Goal: Task Accomplishment & Management: Manage account settings

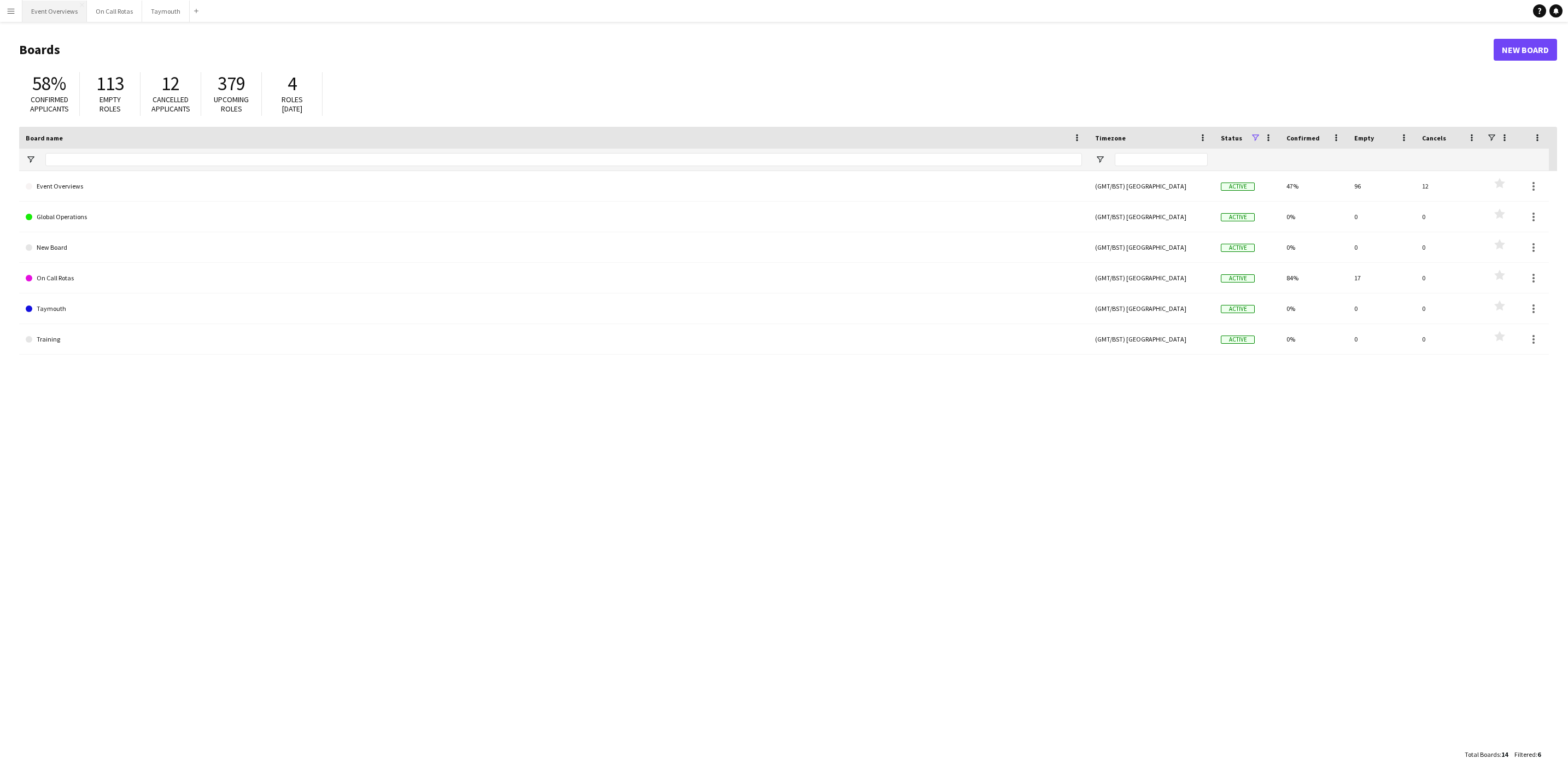
click at [62, 1] on button "Event Overviews Close" at bounding box center [55, 11] width 65 height 21
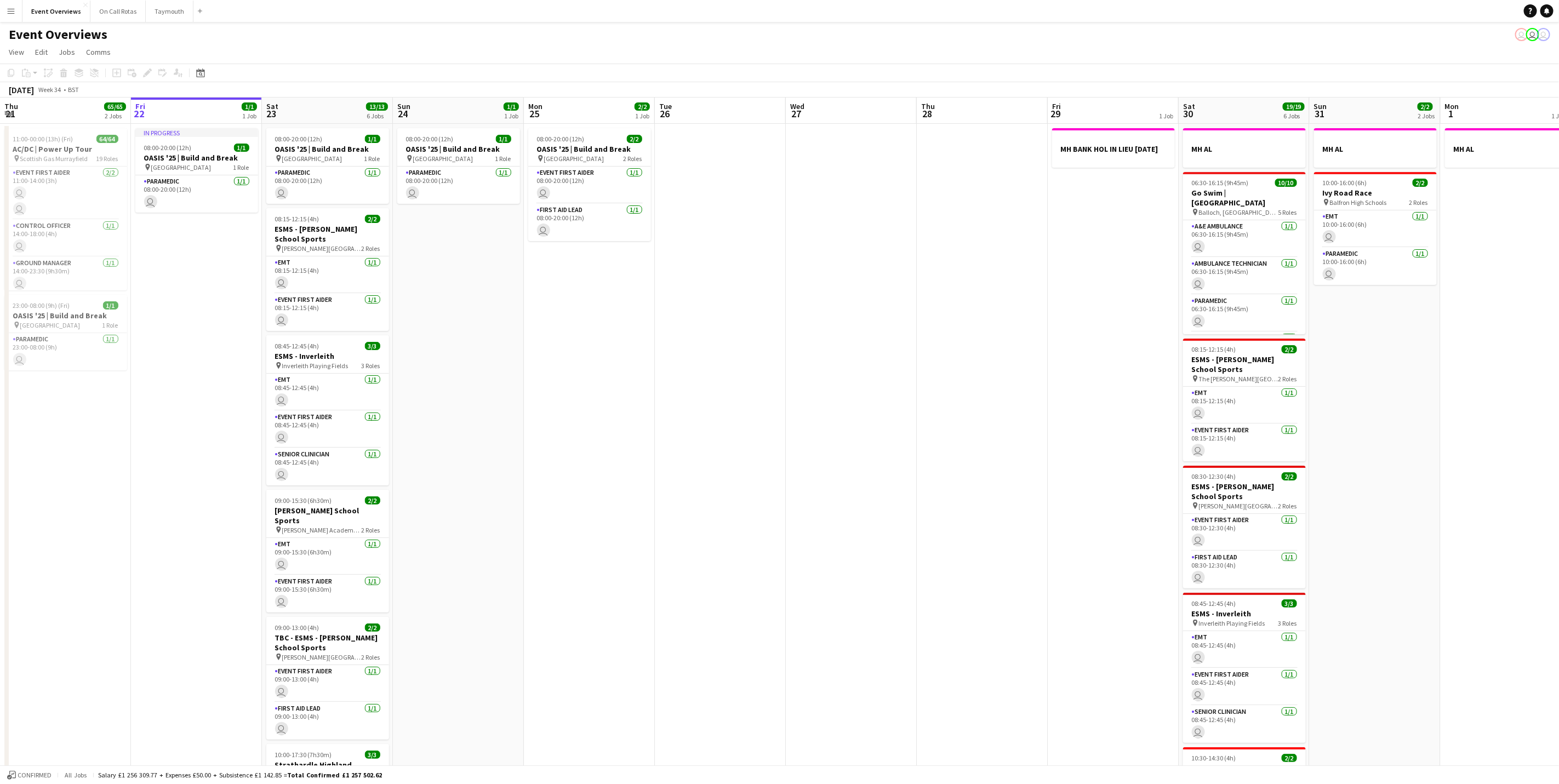
scroll to position [153, 0]
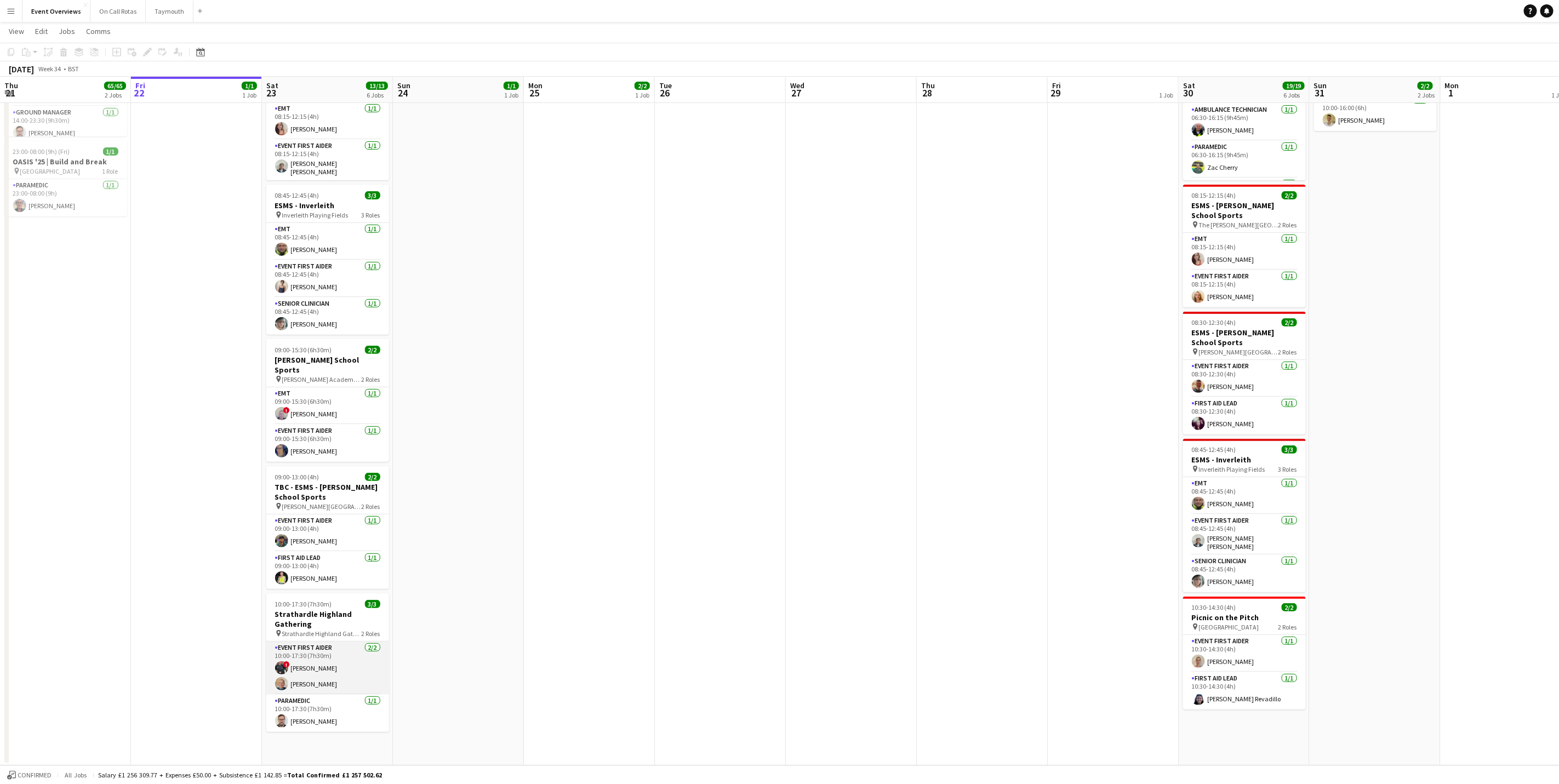
click at [318, 658] on app-card-role "Event First Aider [DATE] 10:00-17:30 (7h30m) ! [PERSON_NAME] [PERSON_NAME]" at bounding box center [328, 668] width 123 height 53
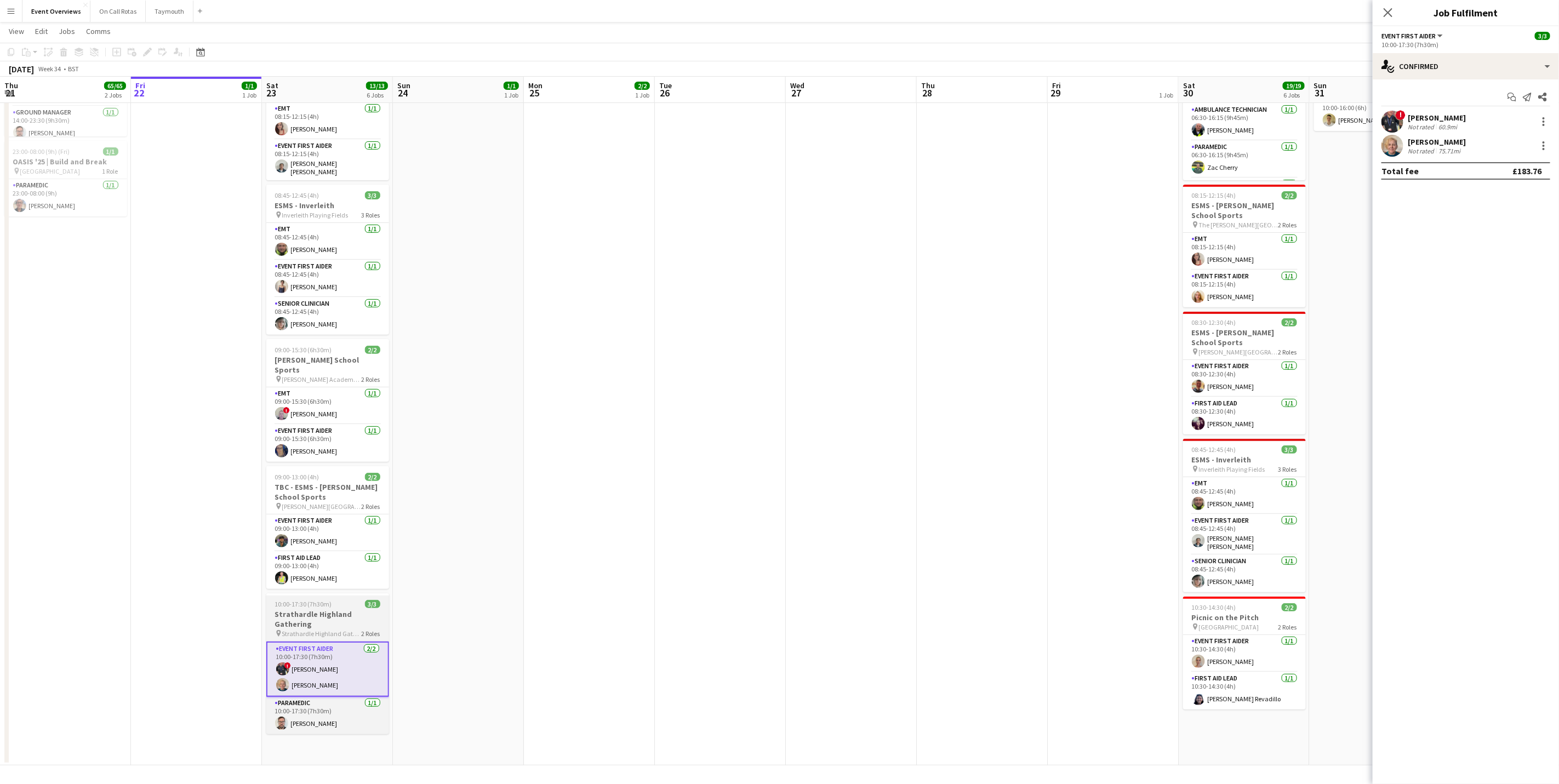
click at [311, 630] on span "Strathardle Highland Gathering" at bounding box center [322, 633] width 79 height 8
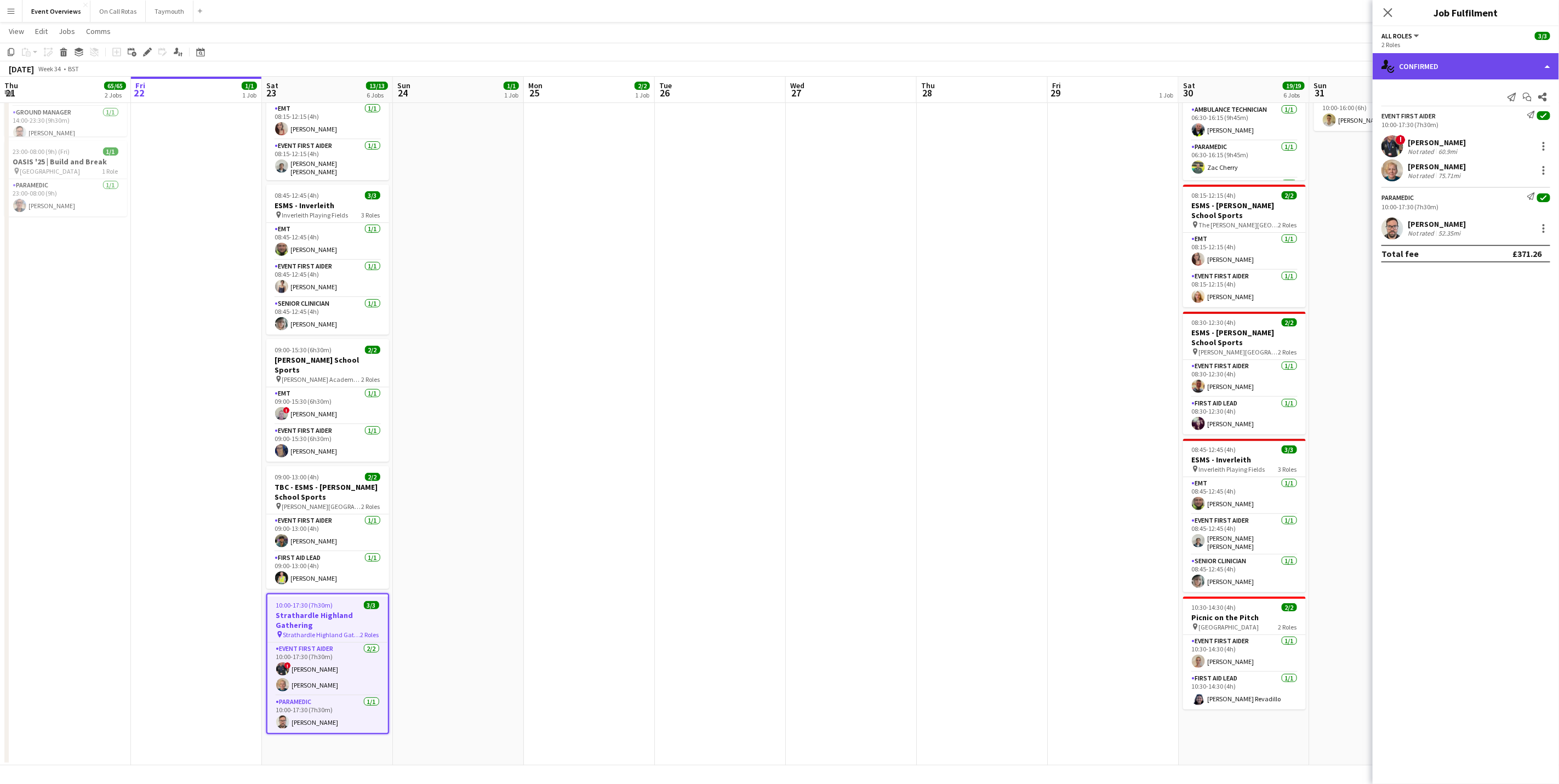
click at [1442, 78] on div "single-neutral-actions-check-2 Confirmed" at bounding box center [1466, 66] width 186 height 26
click at [1305, 26] on app-page-menu "View Day view expanded Day view collapsed Month view Date picker Jump to [DATE]…" at bounding box center [779, 32] width 1559 height 21
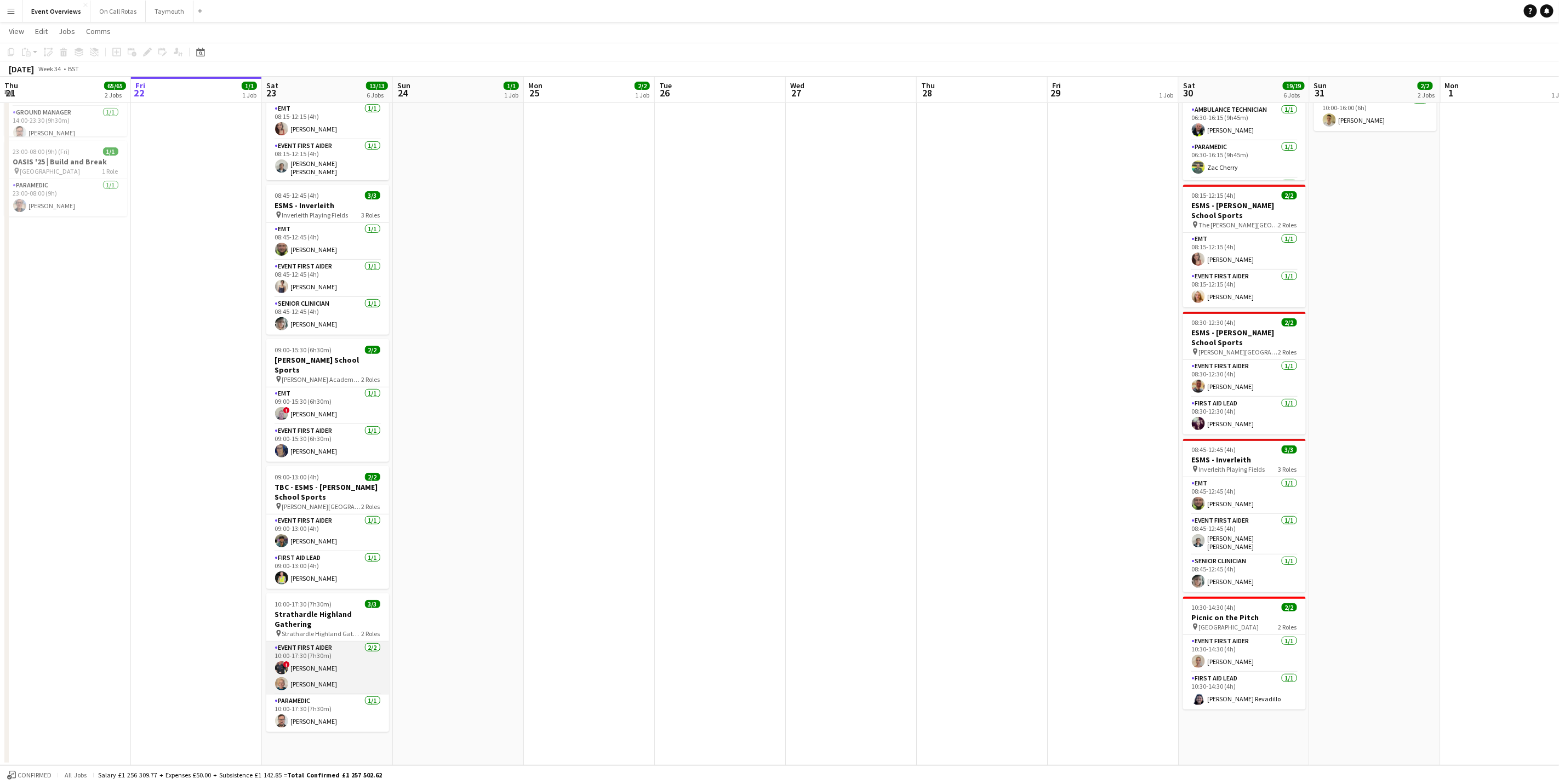
click at [332, 664] on app-card-role "Event First Aider [DATE] 10:00-17:30 (7h30m) ! [PERSON_NAME] [PERSON_NAME]" at bounding box center [328, 668] width 123 height 53
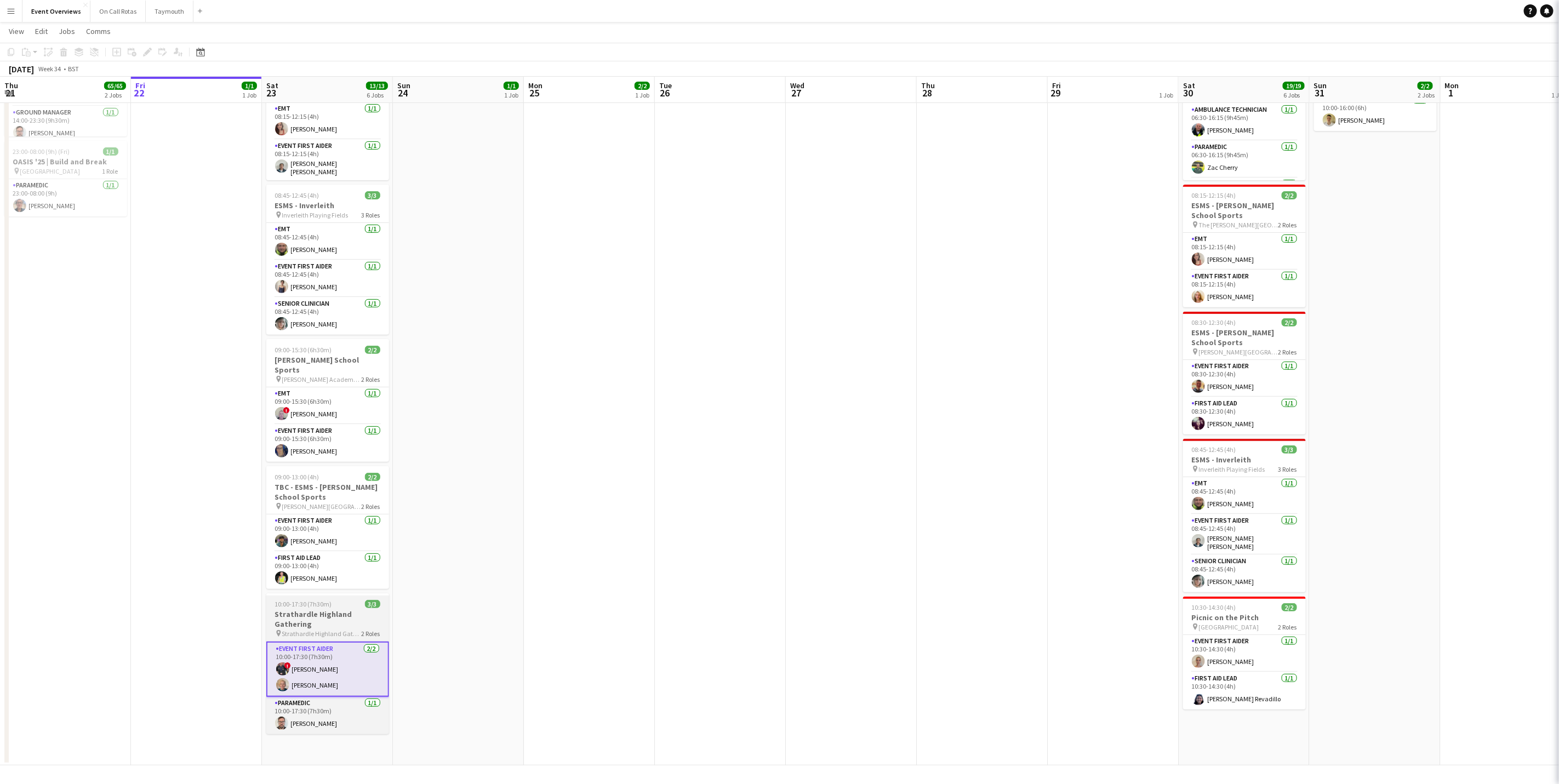
click at [318, 622] on h3 "Strathardle Highland Gathering" at bounding box center [328, 619] width 123 height 20
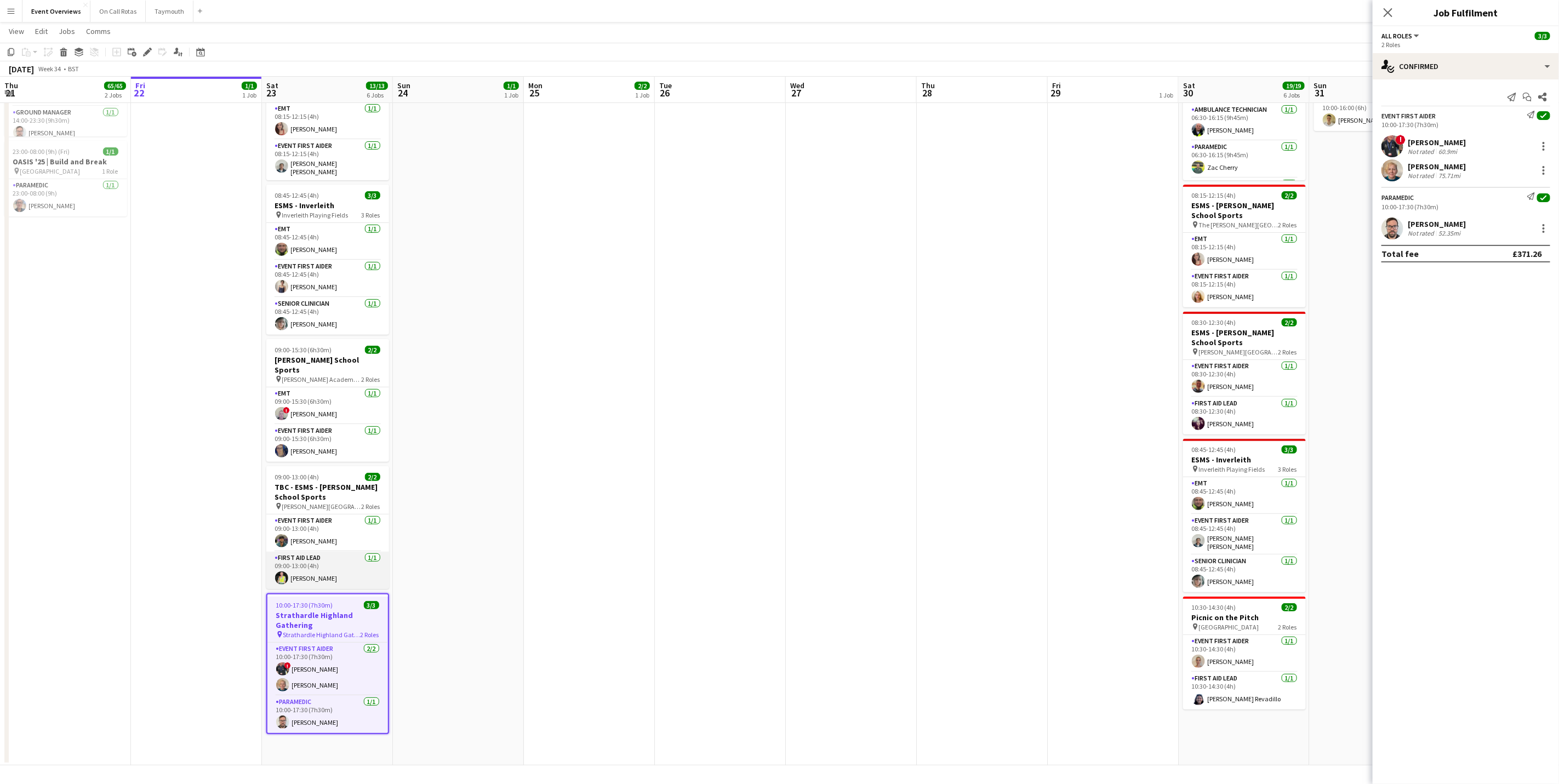
click at [312, 558] on app-card-role "First Aid Lead [DATE] 09:00-13:00 (4h) [PERSON_NAME]" at bounding box center [328, 570] width 123 height 37
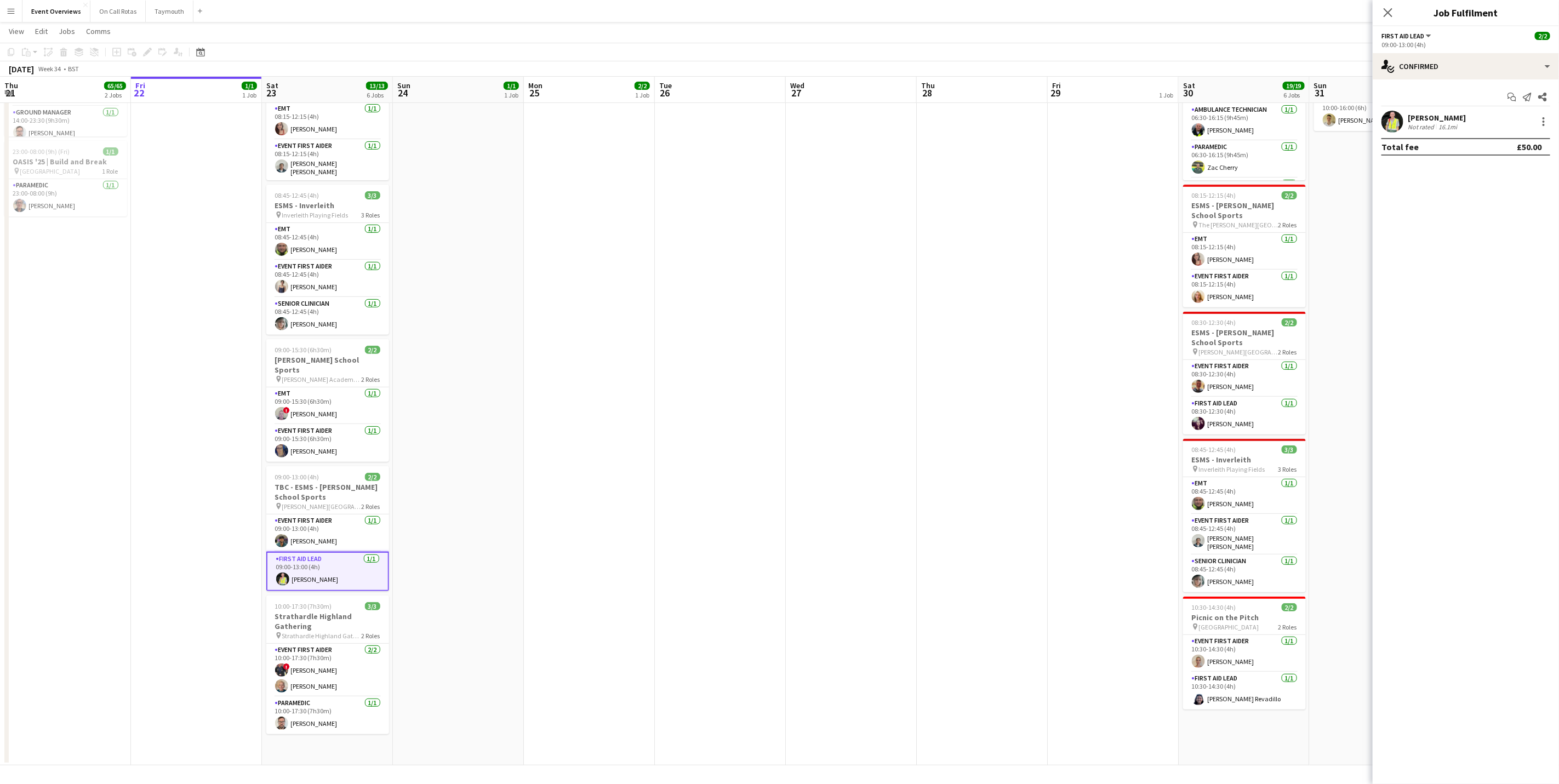
click at [1436, 125] on div "16.1mi" at bounding box center [1448, 126] width 23 height 8
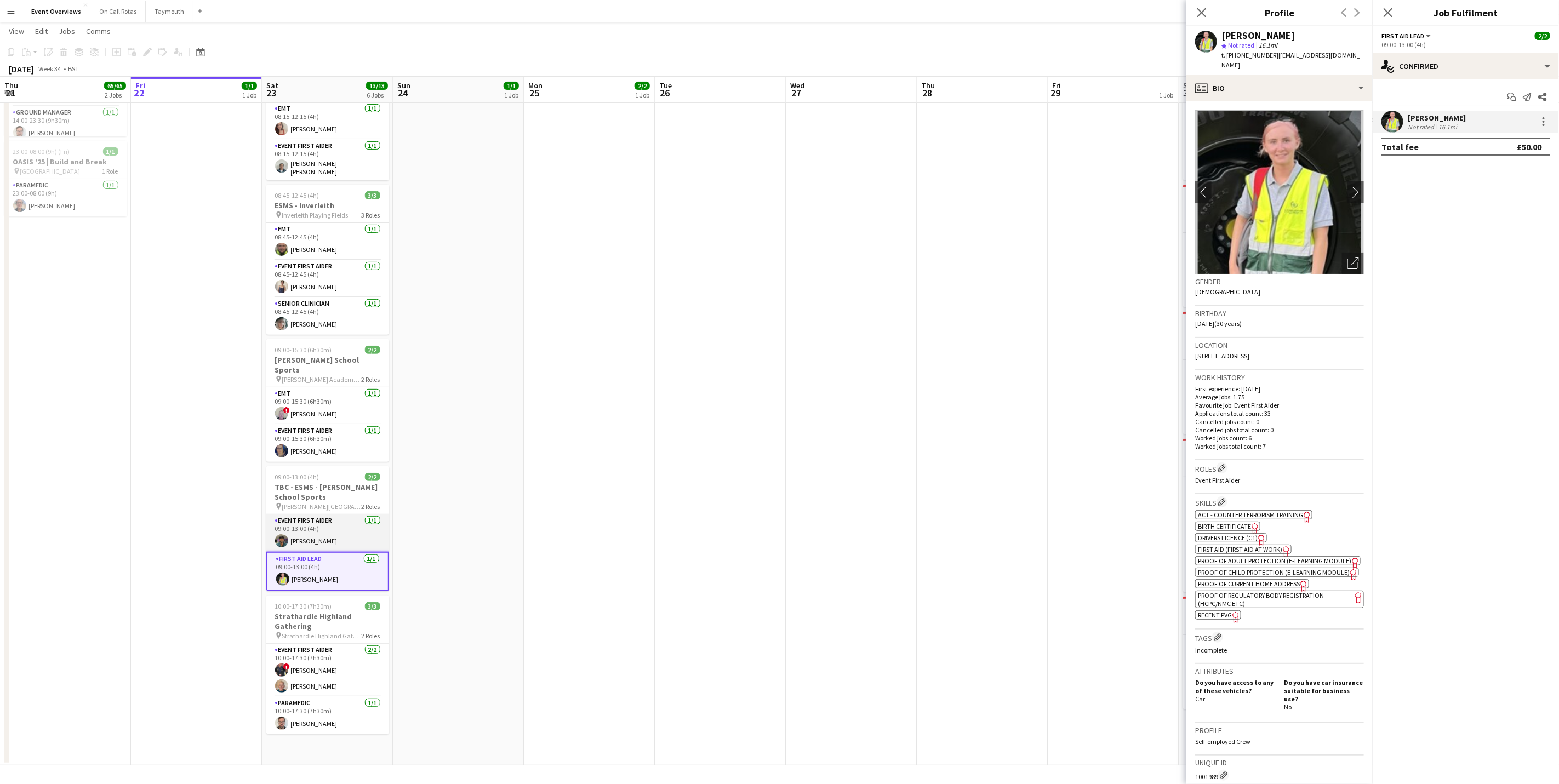
click at [326, 533] on app-card-role "Event First Aider [DATE] 09:00-13:00 (4h) [PERSON_NAME]" at bounding box center [328, 533] width 123 height 37
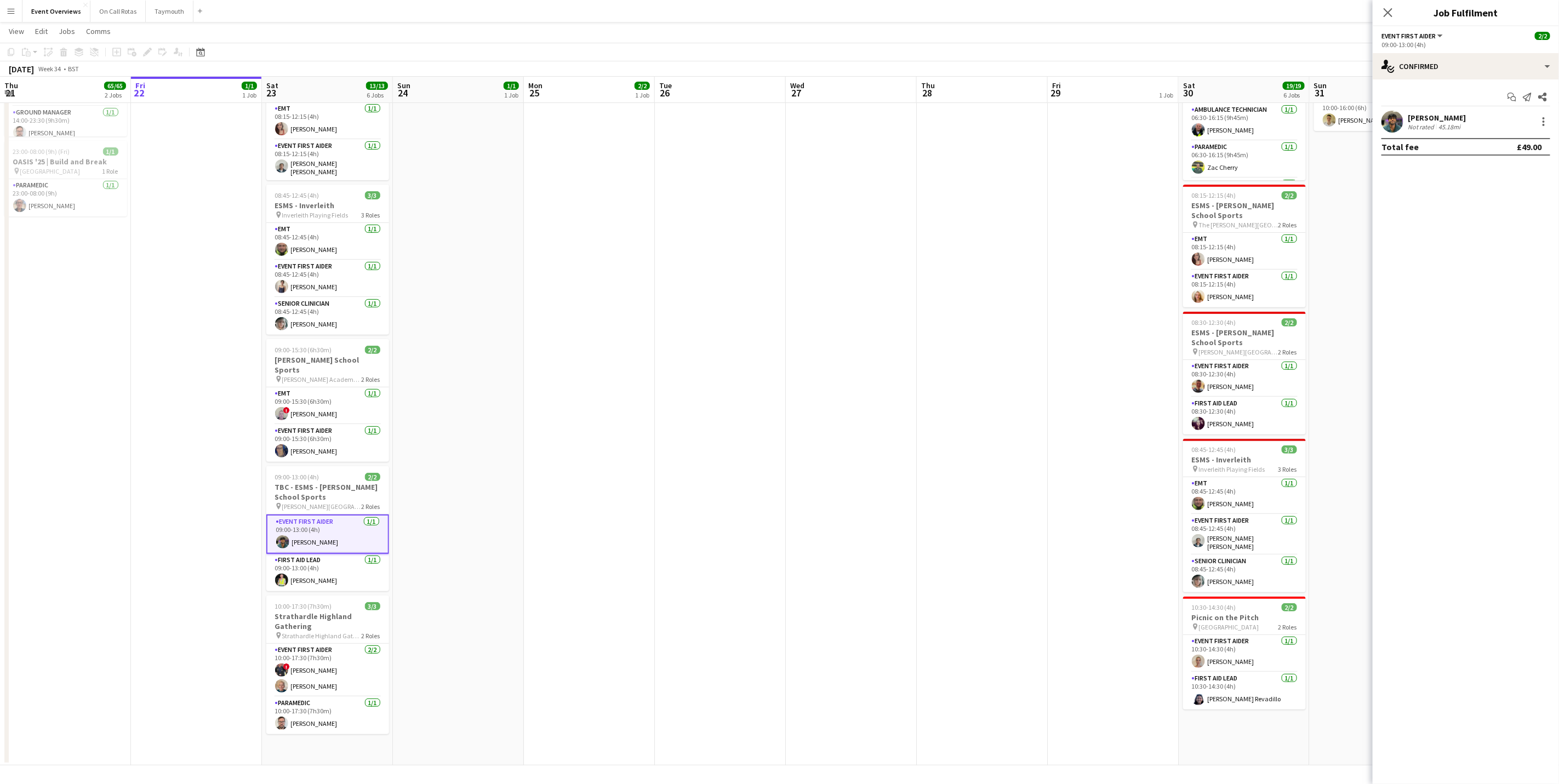
click at [1432, 126] on div "Not rated" at bounding box center [1422, 126] width 29 height 8
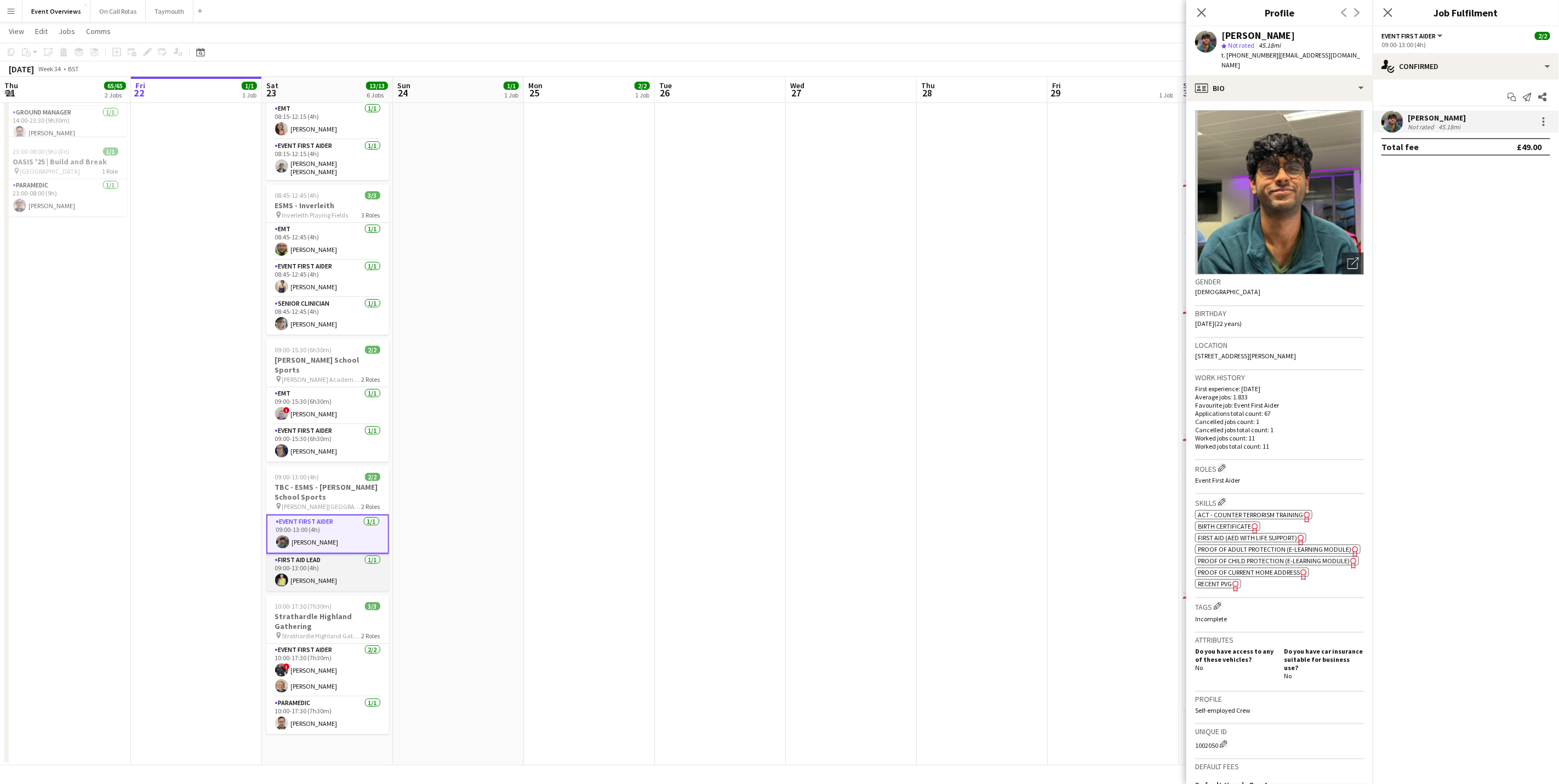
click at [286, 566] on app-card-role "First Aid Lead [DATE] 09:00-13:00 (4h) [PERSON_NAME]" at bounding box center [328, 572] width 123 height 37
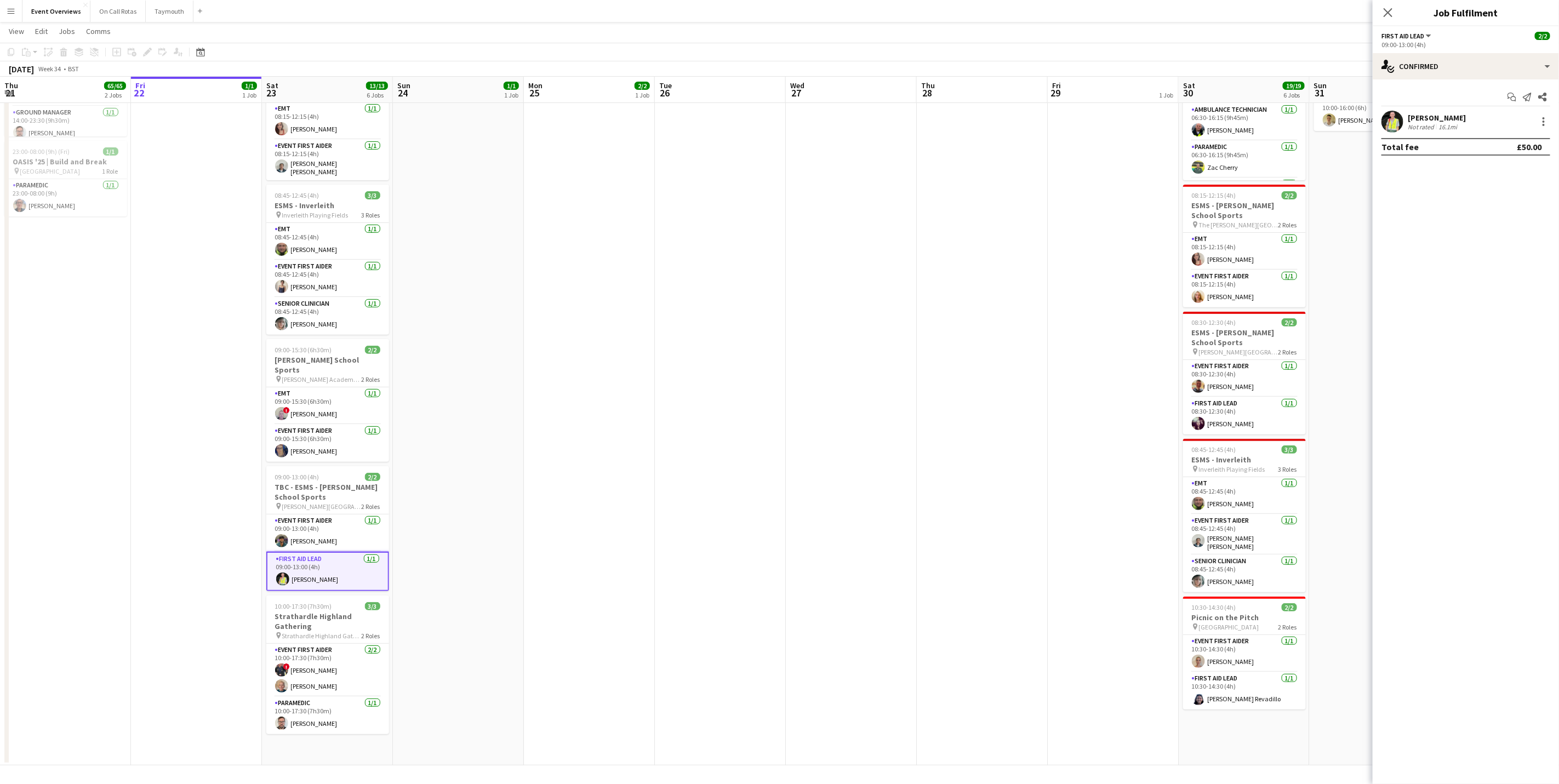
click at [303, 564] on app-card-role "First Aid Lead [DATE] 09:00-13:00 (4h) [PERSON_NAME]" at bounding box center [328, 571] width 123 height 40
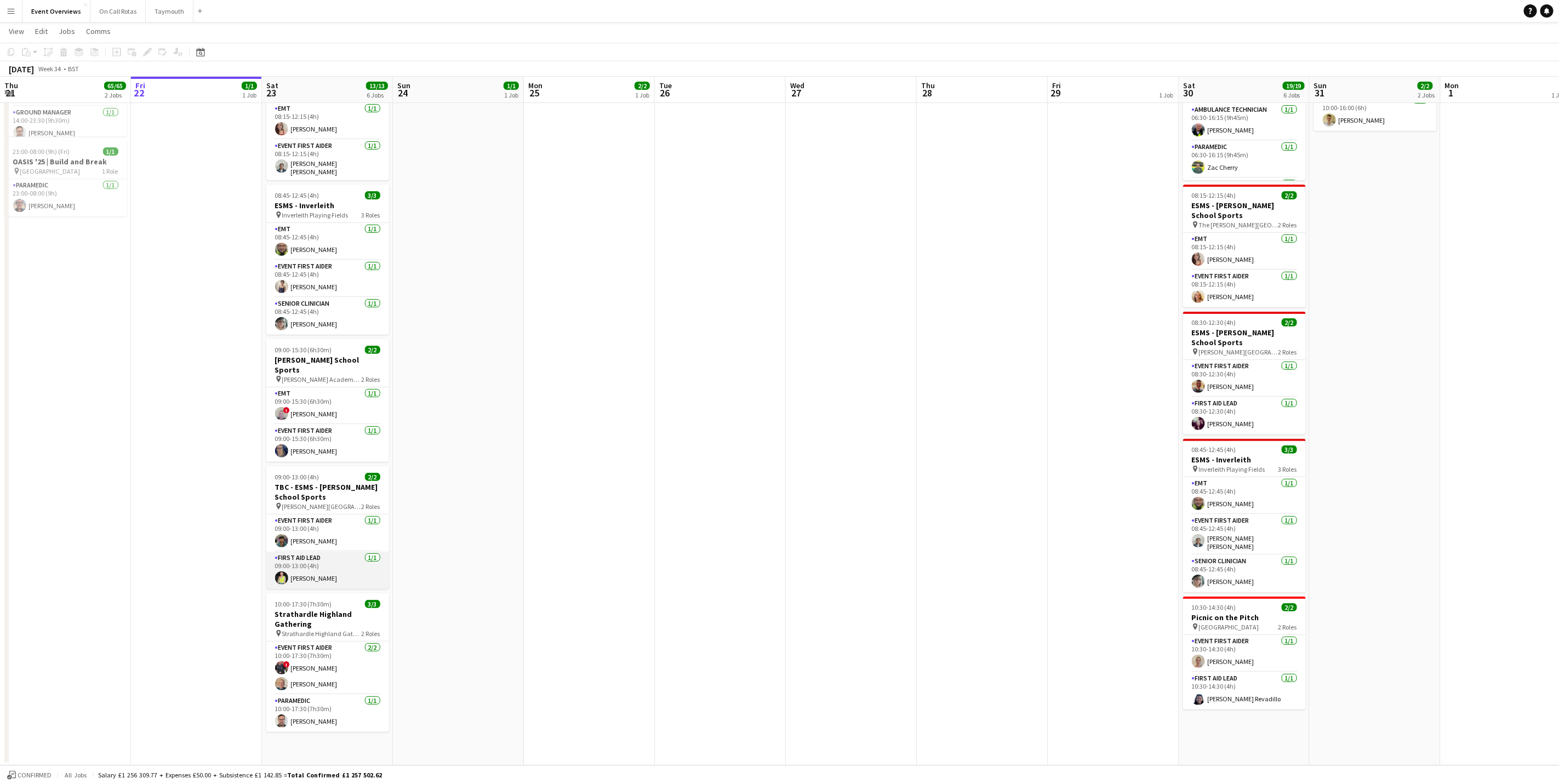
click at [315, 573] on app-card-role "First Aid Lead [DATE] 09:00-13:00 (4h) [PERSON_NAME]" at bounding box center [328, 570] width 123 height 37
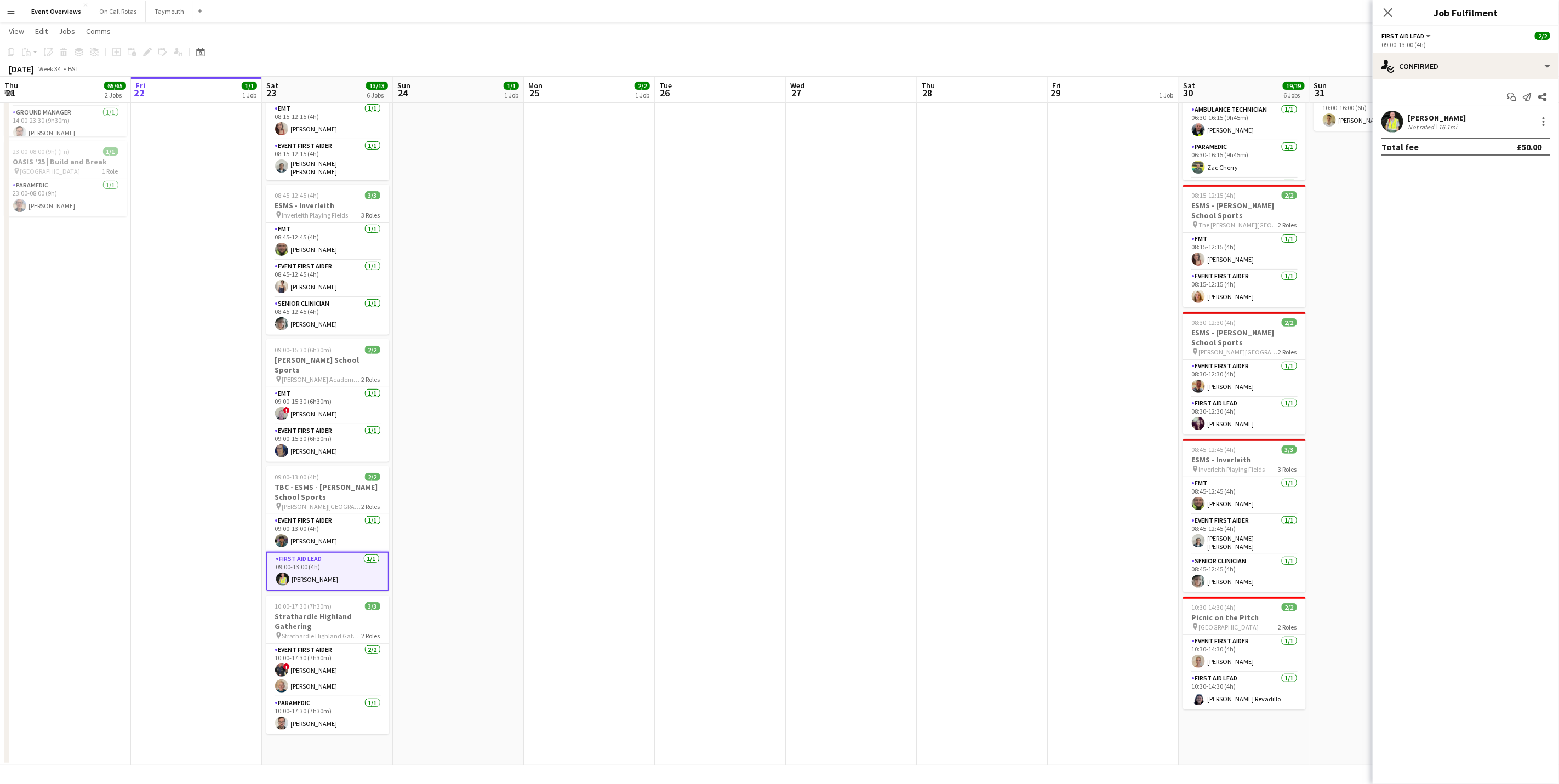
click at [1447, 124] on div "16.1mi" at bounding box center [1448, 126] width 23 height 8
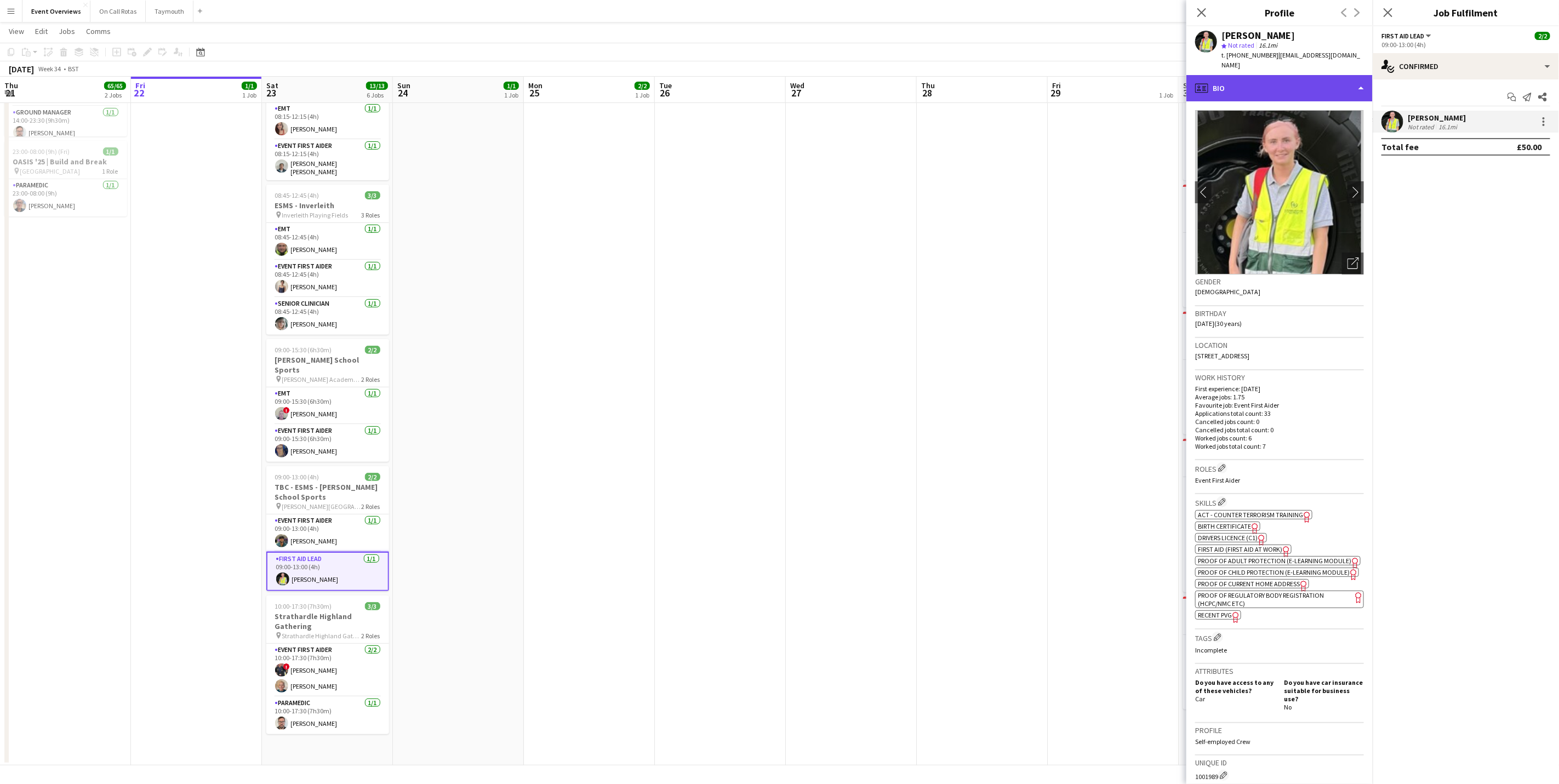
click at [1343, 84] on div "profile Bio" at bounding box center [1280, 88] width 186 height 26
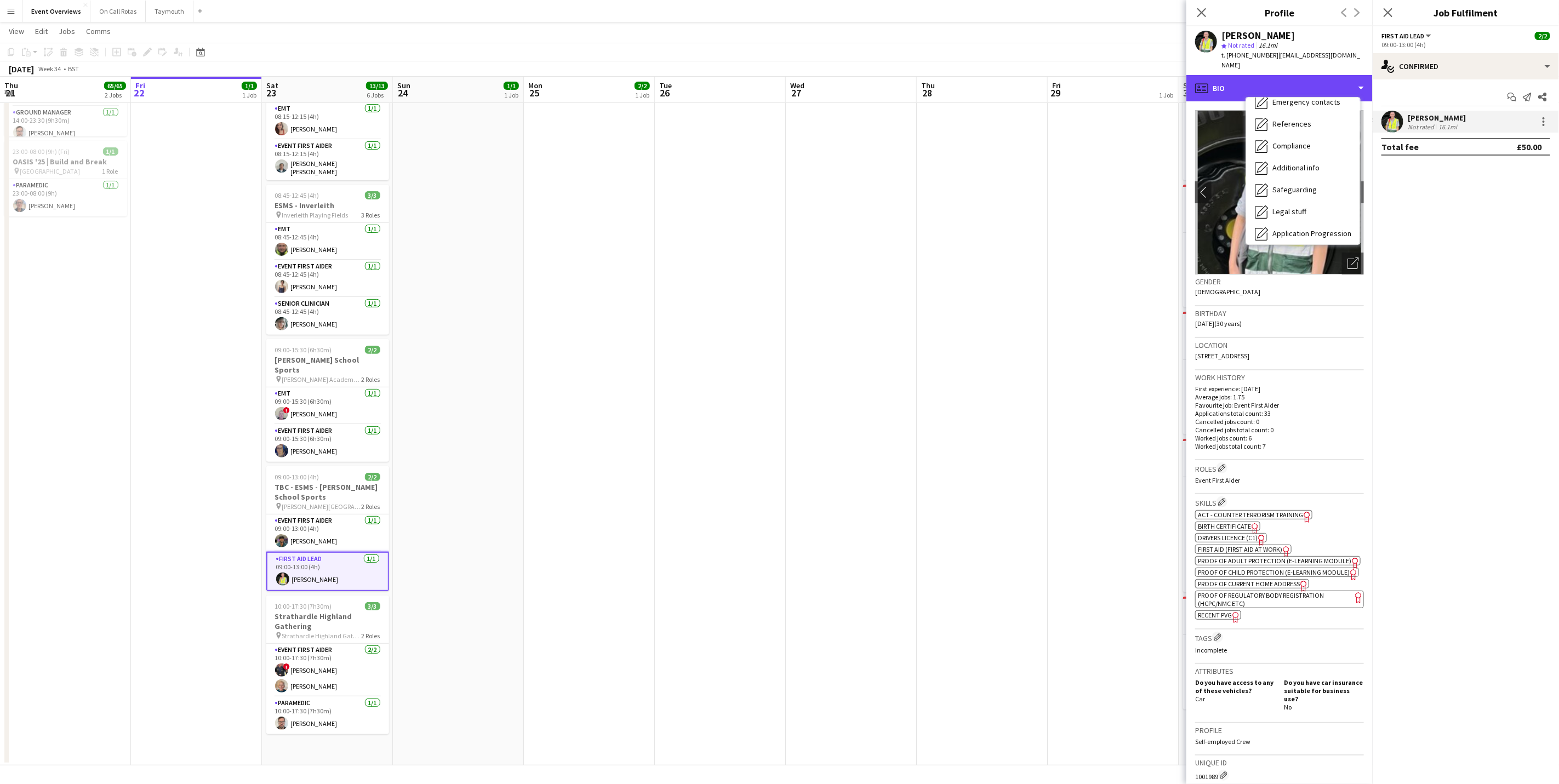
scroll to position [191, 0]
click at [1295, 223] on span "Calendar" at bounding box center [1287, 228] width 29 height 10
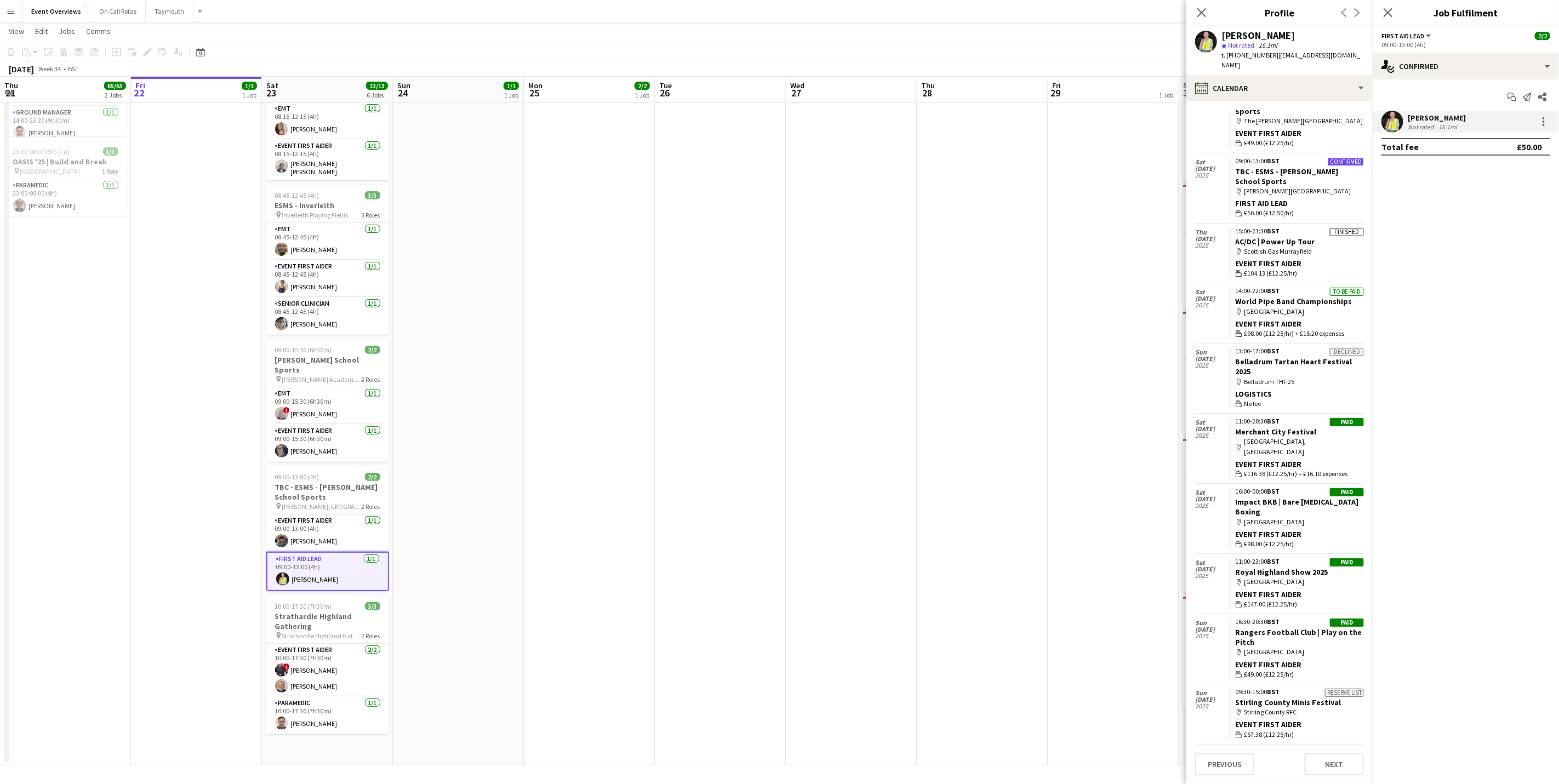
scroll to position [1435, 0]
click at [1391, 12] on icon "Close pop-in" at bounding box center [1388, 12] width 10 height 10
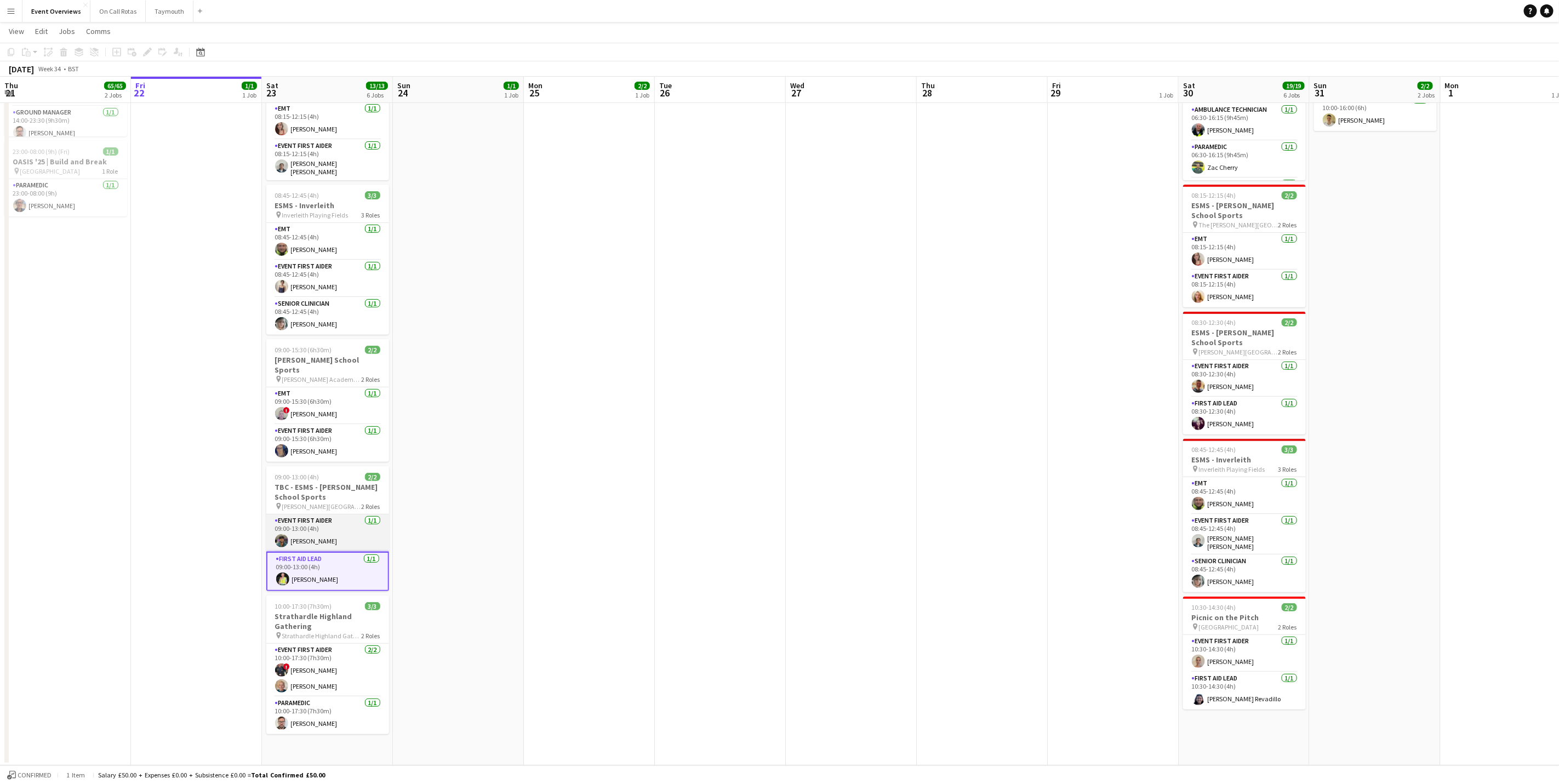
click at [313, 528] on app-card-role "Event First Aider [DATE] 09:00-13:00 (4h) [PERSON_NAME]" at bounding box center [328, 533] width 123 height 37
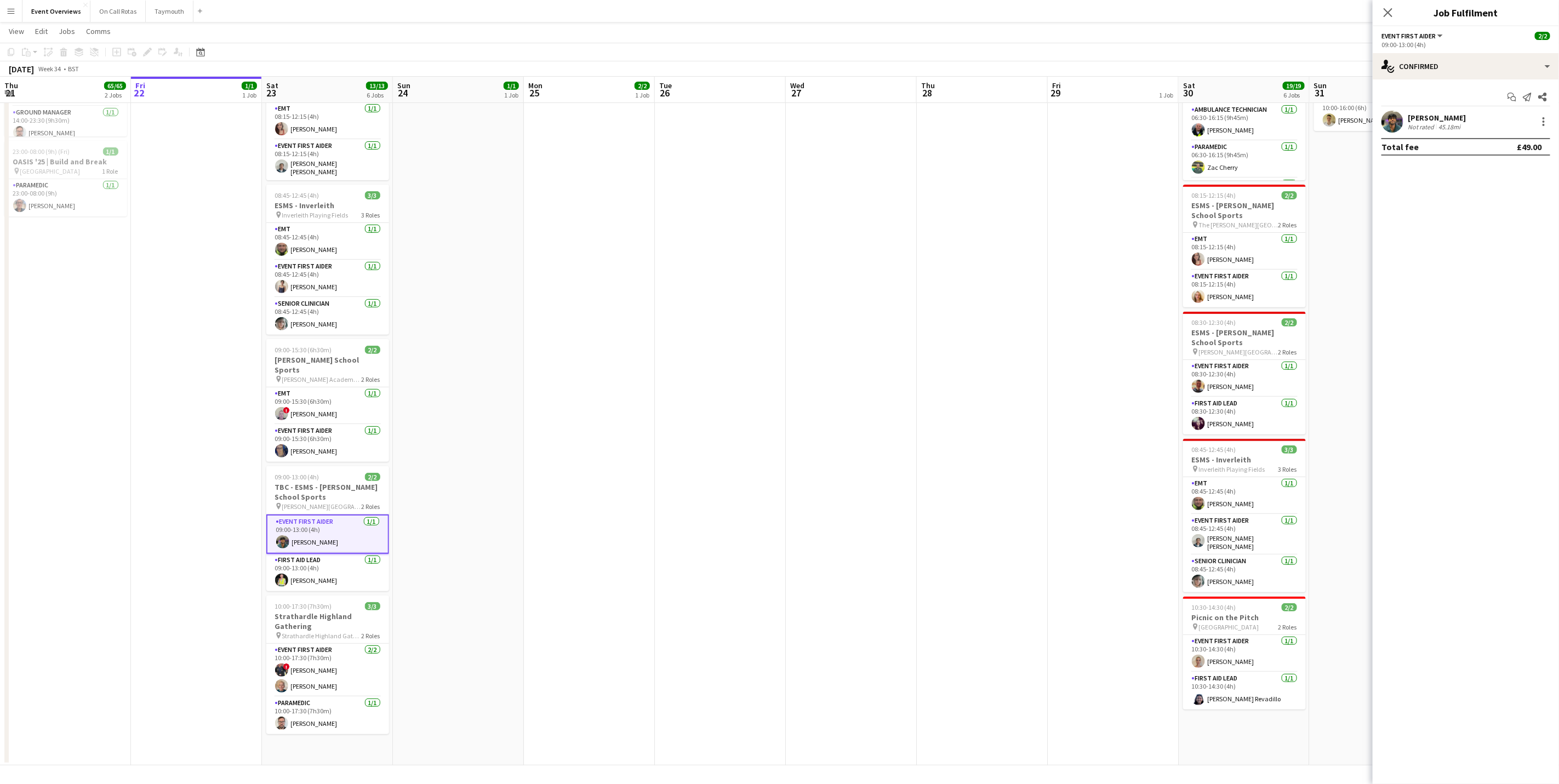
click at [1440, 113] on div "[PERSON_NAME]" at bounding box center [1436, 118] width 58 height 10
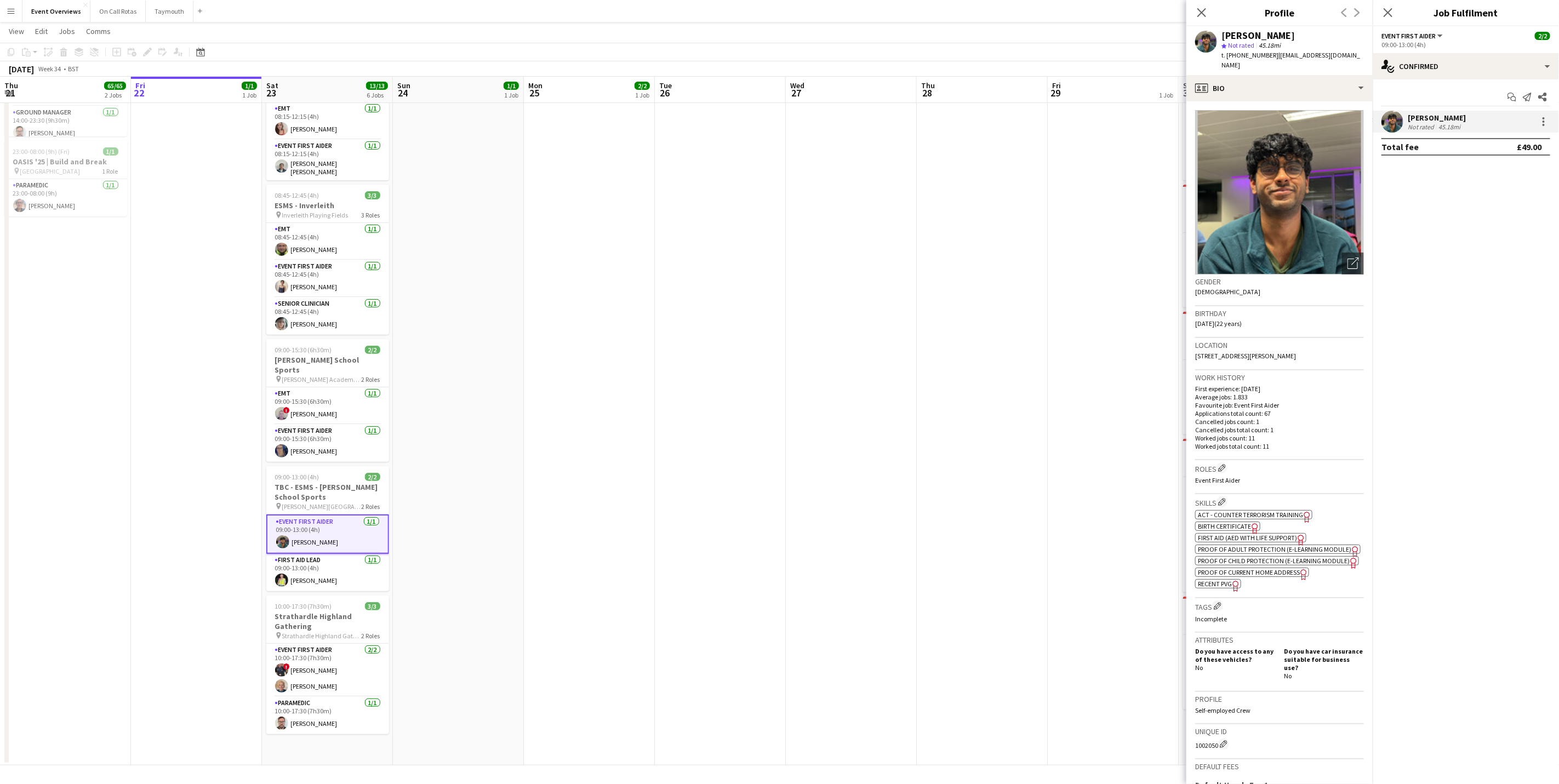
click at [1292, 63] on div "[PERSON_NAME] star Not rated 45.18mi t. [PHONE_NUMBER] | [EMAIL_ADDRESS][DOMAIN…" at bounding box center [1280, 51] width 186 height 49
click at [1291, 75] on div "profile Bio" at bounding box center [1280, 88] width 186 height 26
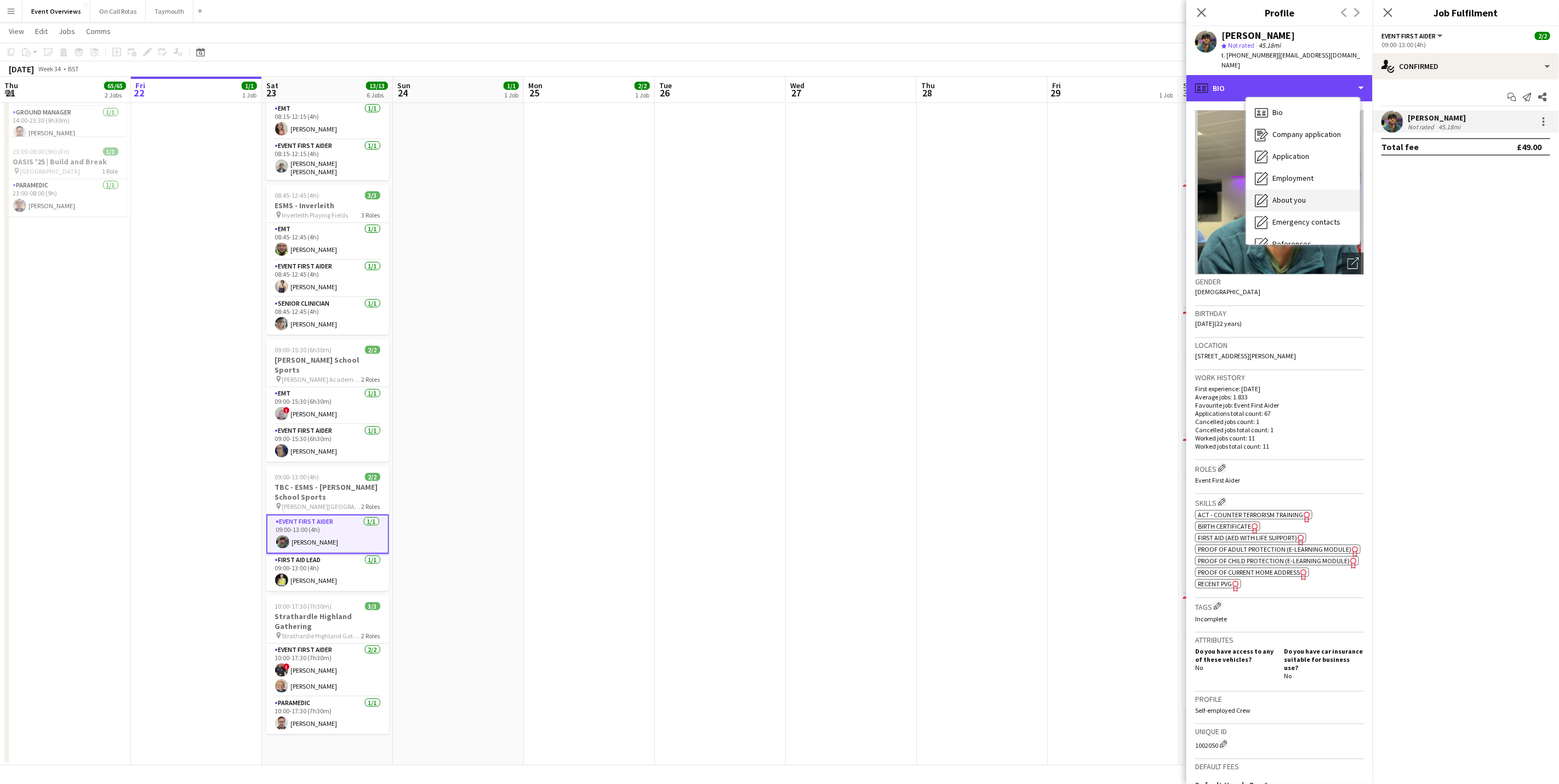
scroll to position [191, 0]
click at [1312, 229] on div "Calendar Calendar" at bounding box center [1303, 229] width 114 height 22
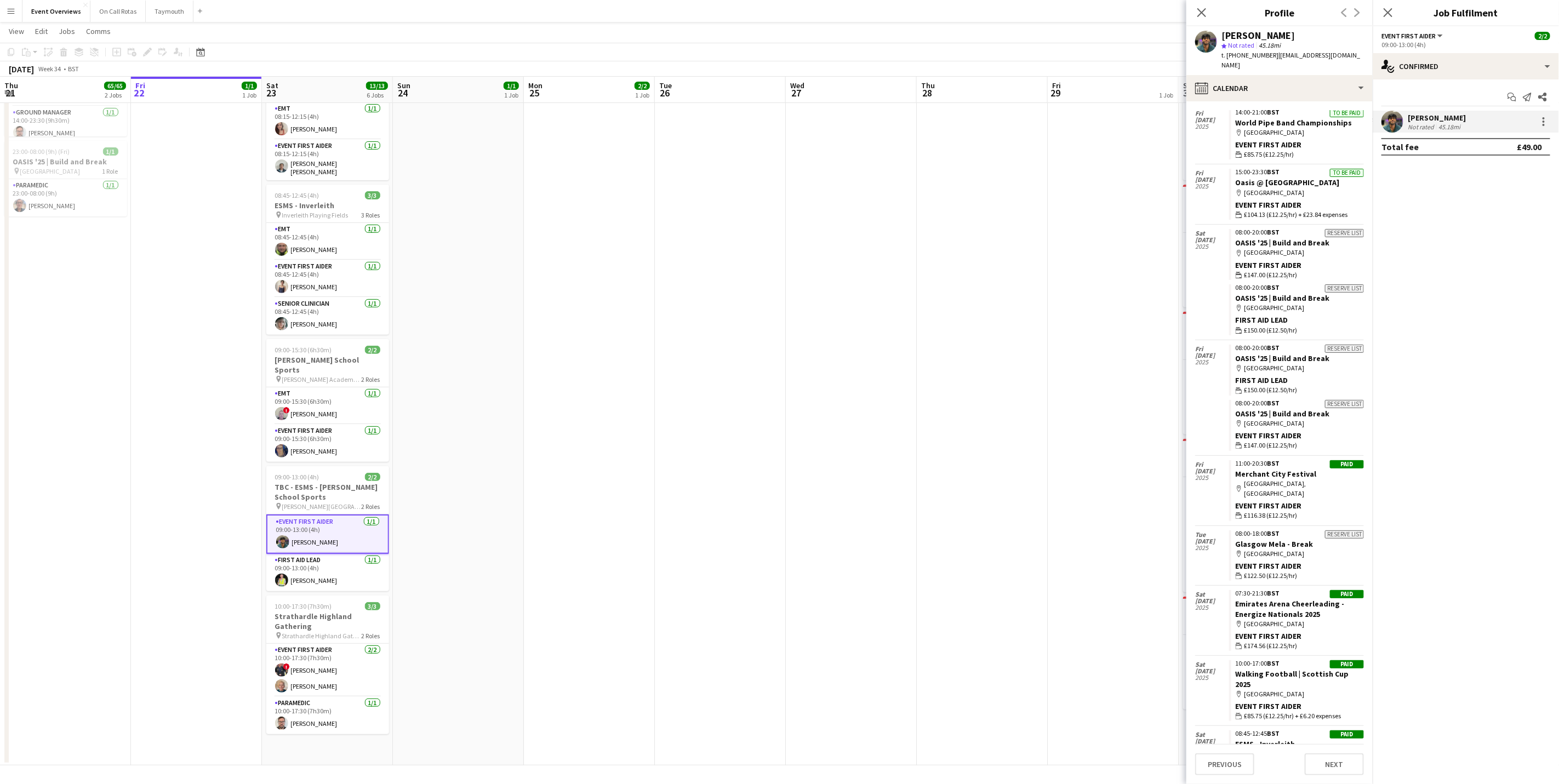
scroll to position [2715, 0]
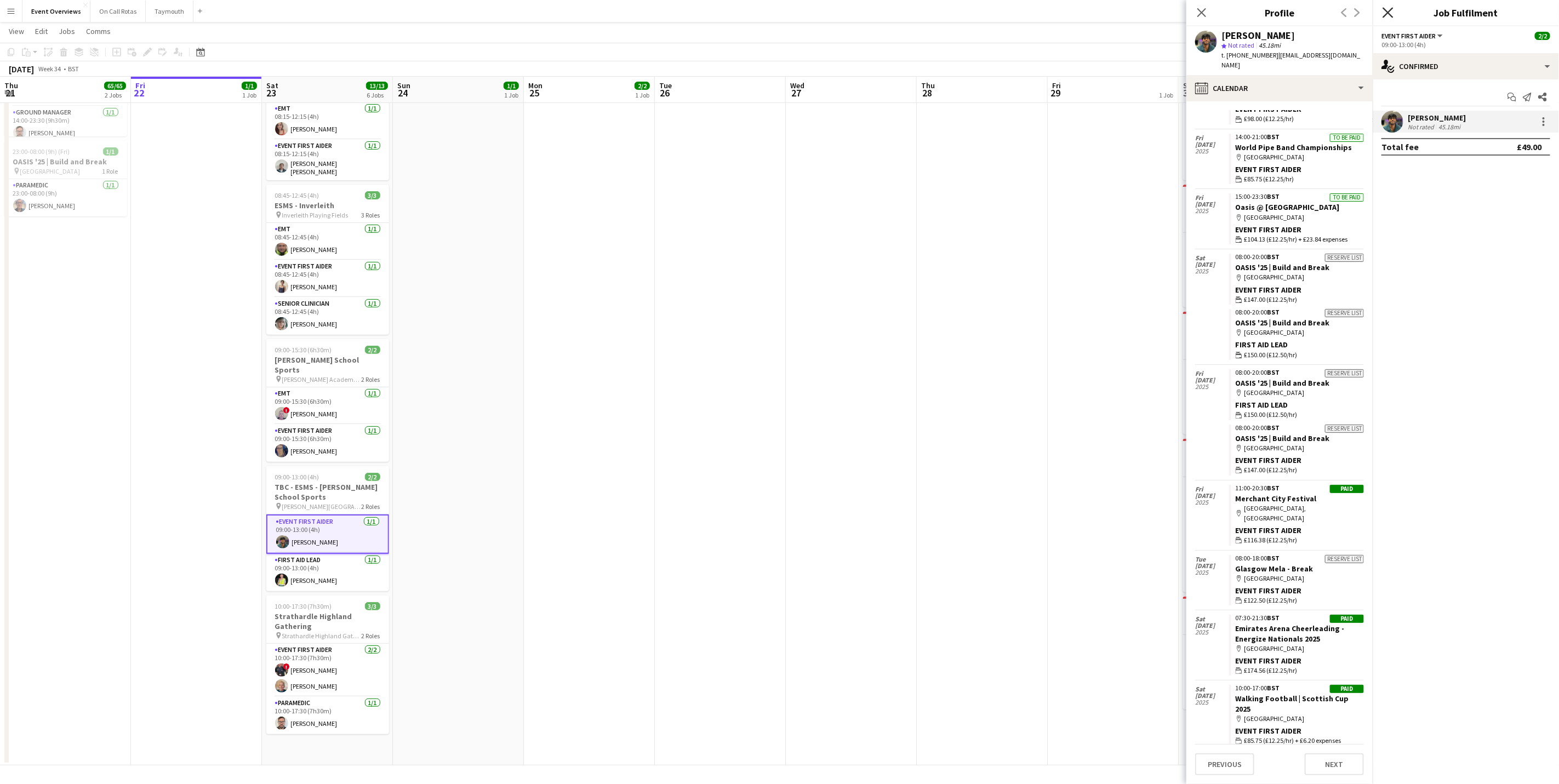
click at [1389, 15] on icon at bounding box center [1388, 12] width 10 height 10
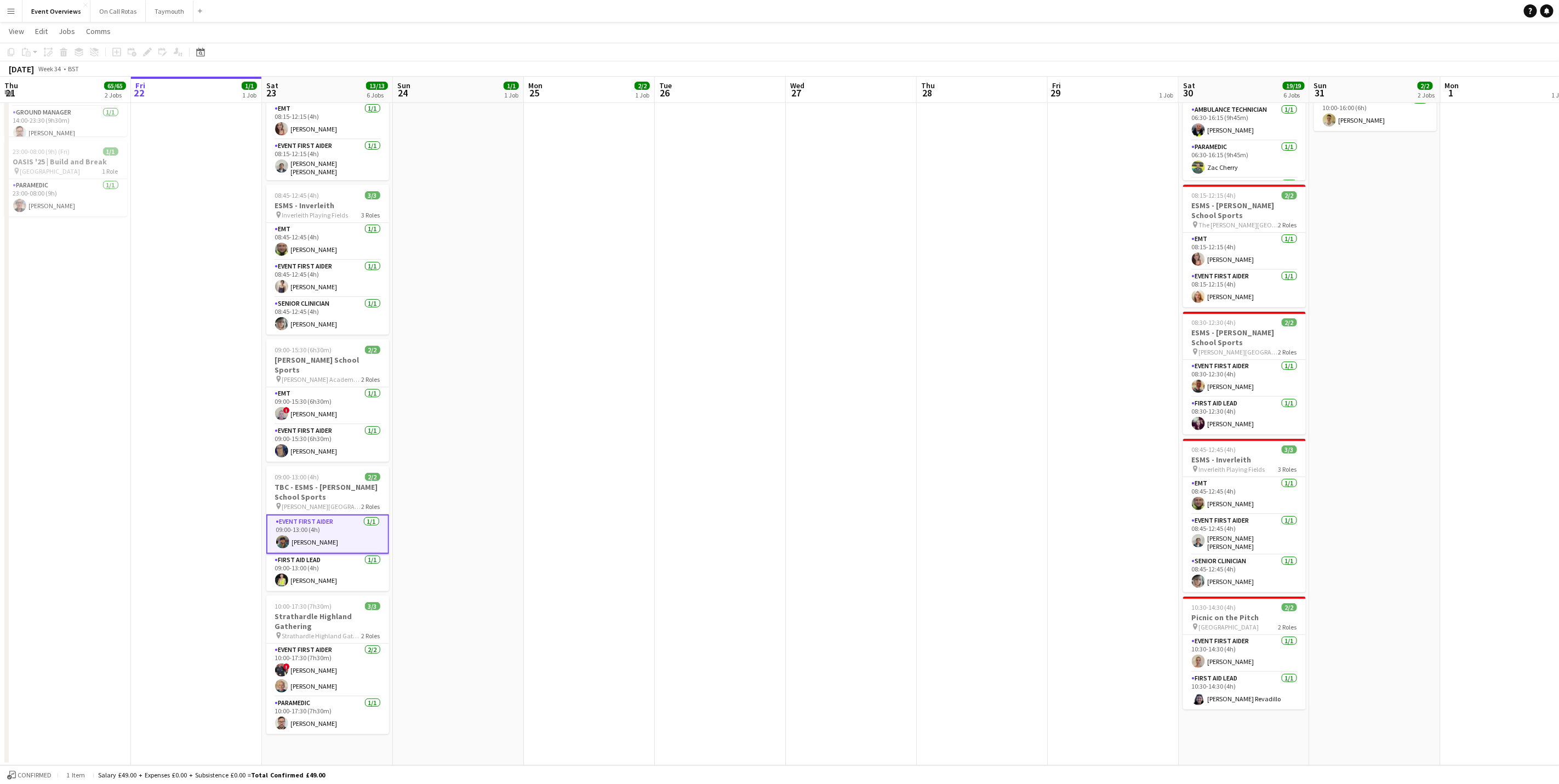
click at [304, 531] on app-card-role "Event First Aider [DATE] 09:00-13:00 (4h) [PERSON_NAME]" at bounding box center [328, 534] width 123 height 40
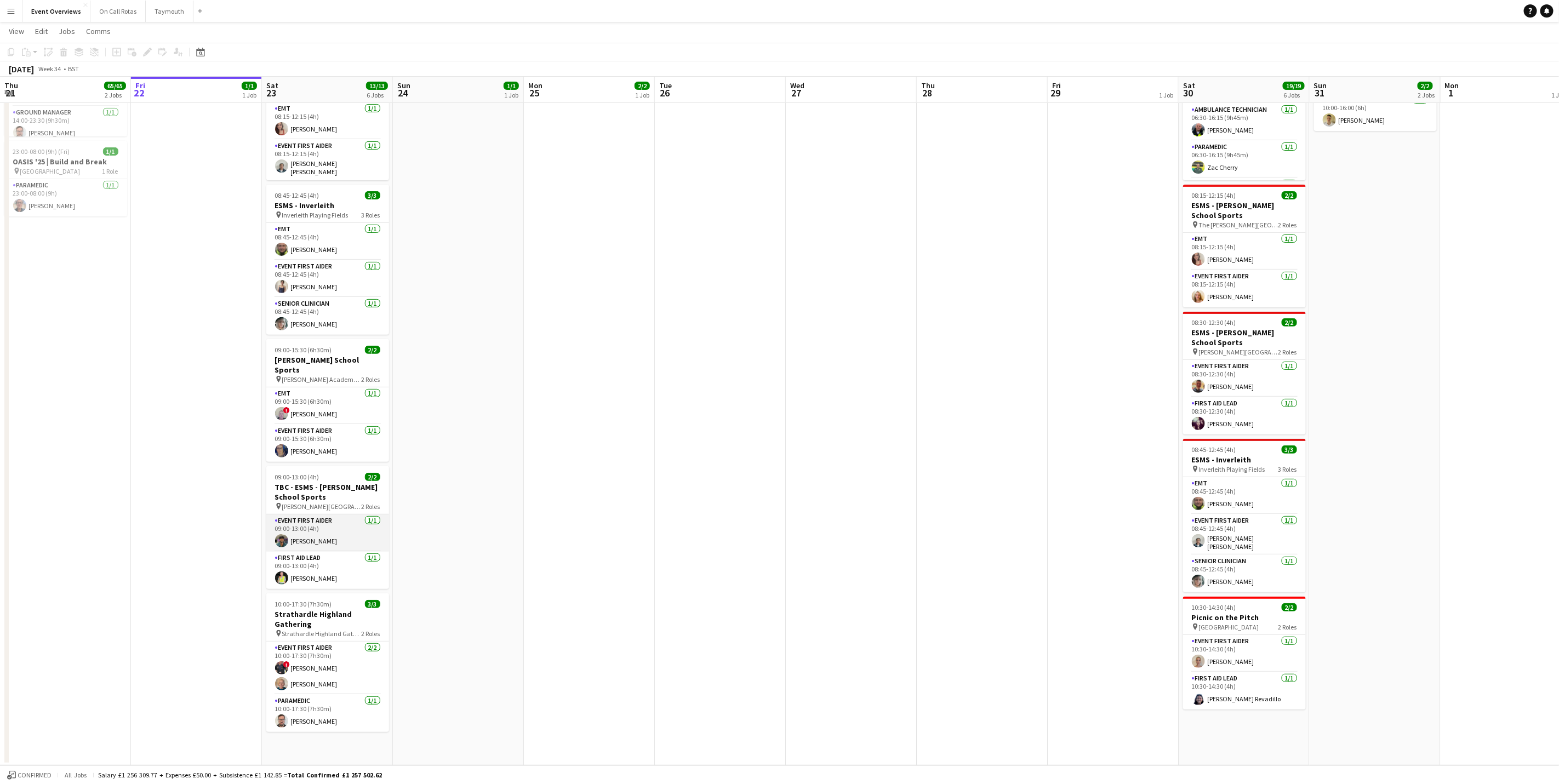
click at [304, 531] on app-card-role "Event First Aider [DATE] 09:00-13:00 (4h) [PERSON_NAME]" at bounding box center [328, 533] width 123 height 37
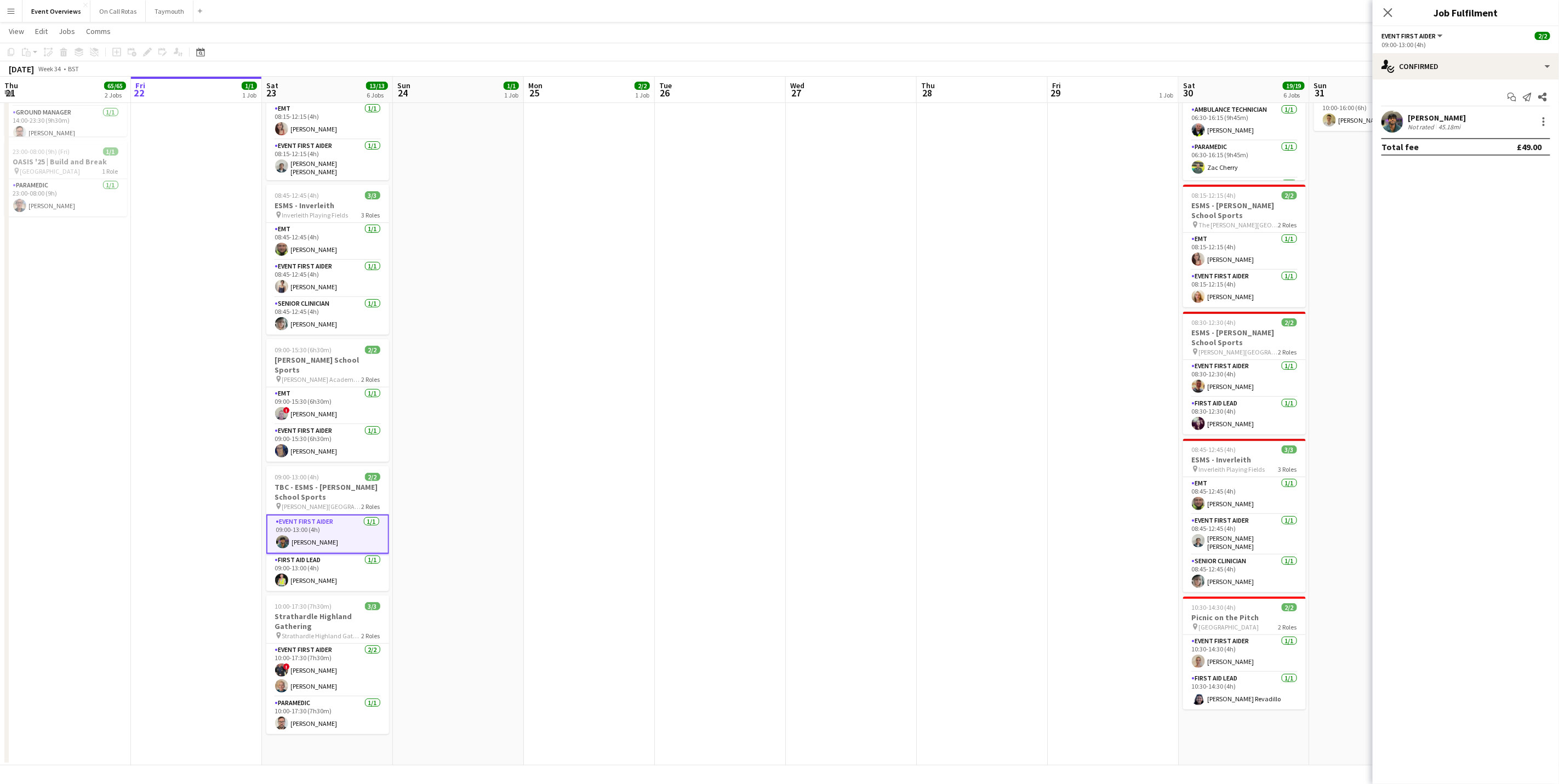
click at [1456, 117] on div "[PERSON_NAME]" at bounding box center [1436, 118] width 58 height 10
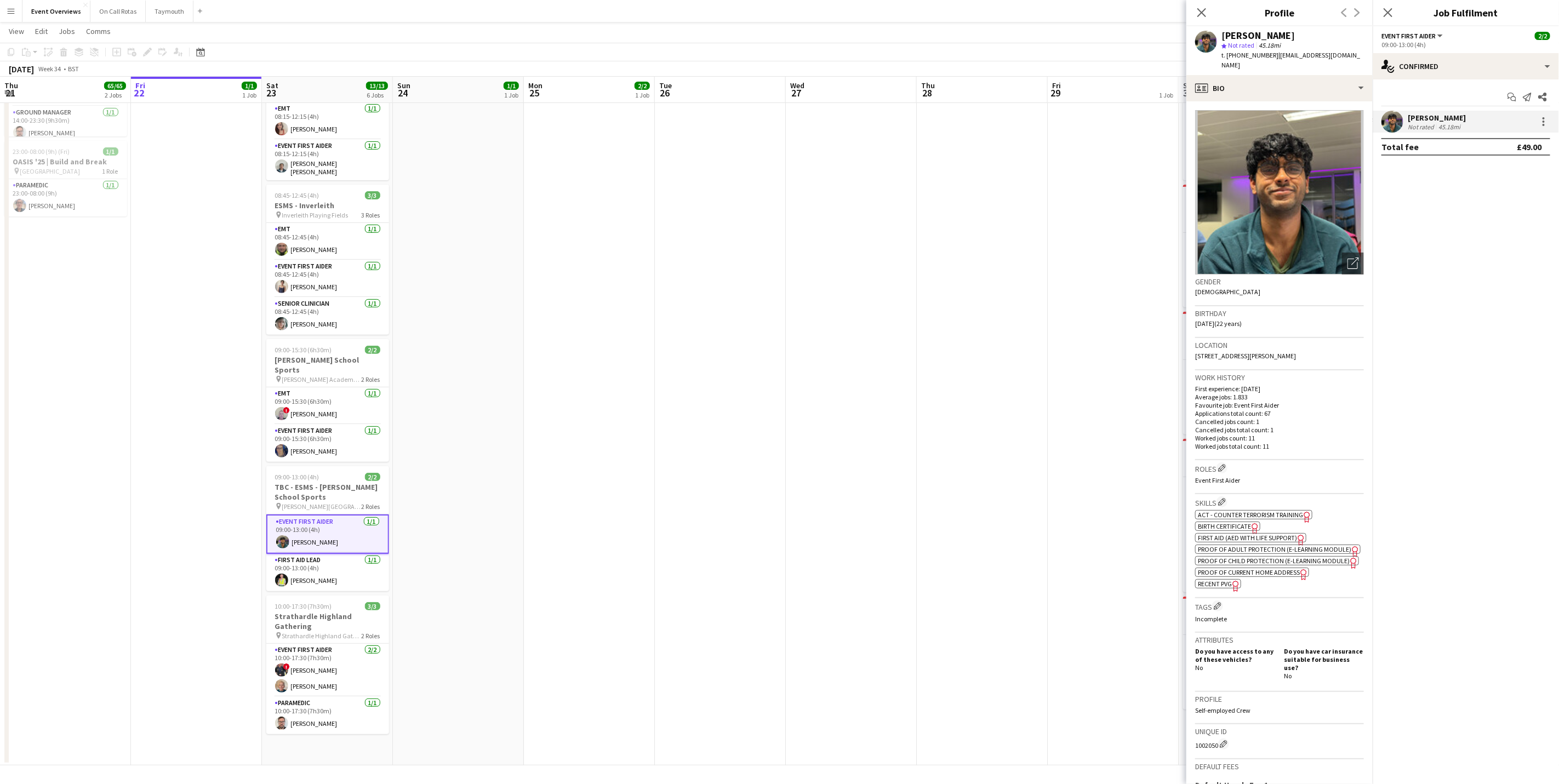
drag, startPoint x: 1211, startPoint y: 354, endPoint x: 1195, endPoint y: 347, distance: 17.5
click at [1195, 347] on div "Location [STREET_ADDRESS][PERSON_NAME]" at bounding box center [1280, 354] width 169 height 32
drag, startPoint x: 1195, startPoint y: 347, endPoint x: 1209, endPoint y: 344, distance: 14.3
copy span "[STREET_ADDRESS][PERSON_NAME]"
click at [299, 566] on app-card-role "First Aid Lead [DATE] 09:00-13:00 (4h) [PERSON_NAME]" at bounding box center [328, 572] width 123 height 37
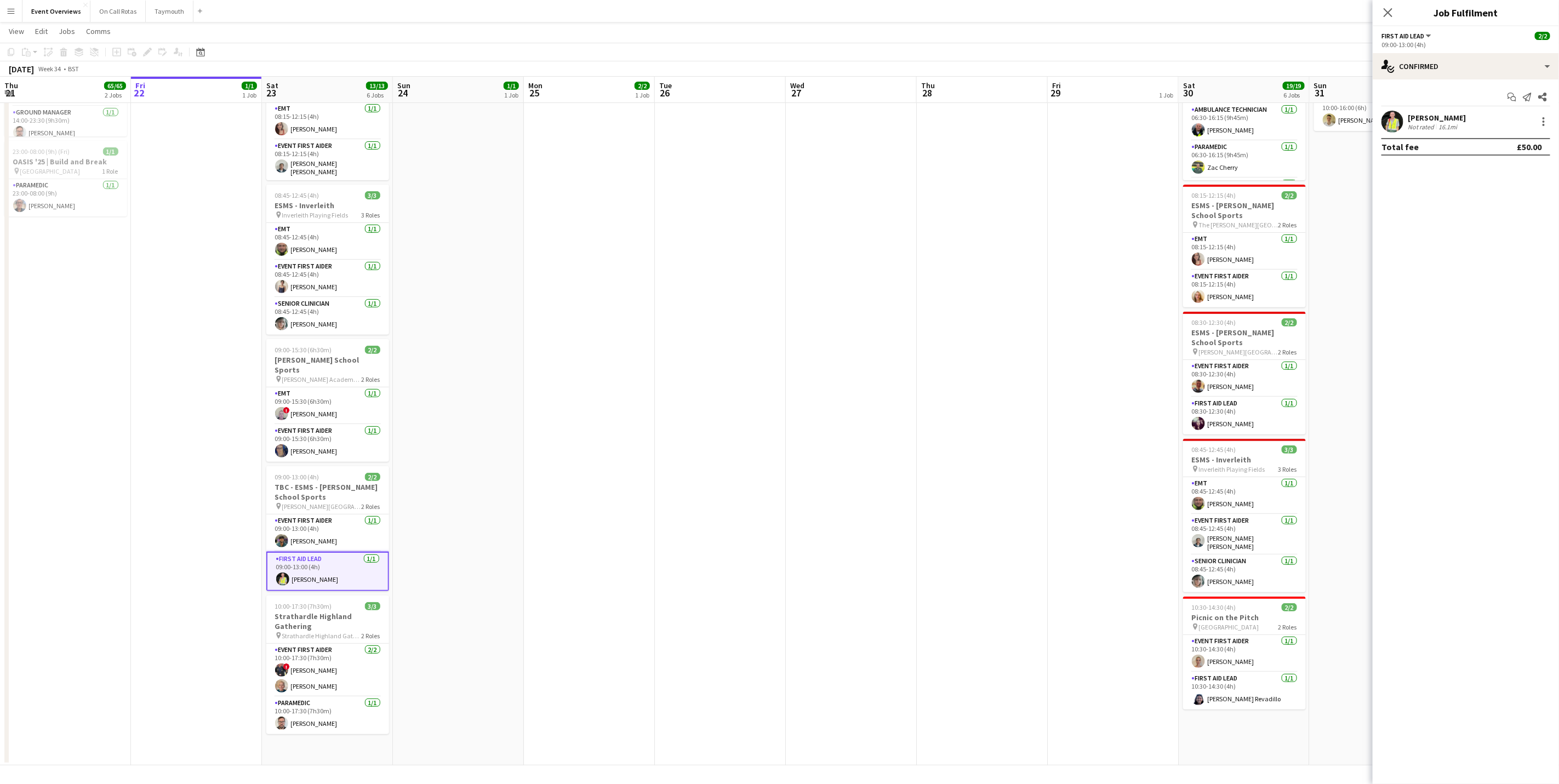
click at [1451, 121] on div "[PERSON_NAME]" at bounding box center [1436, 118] width 58 height 10
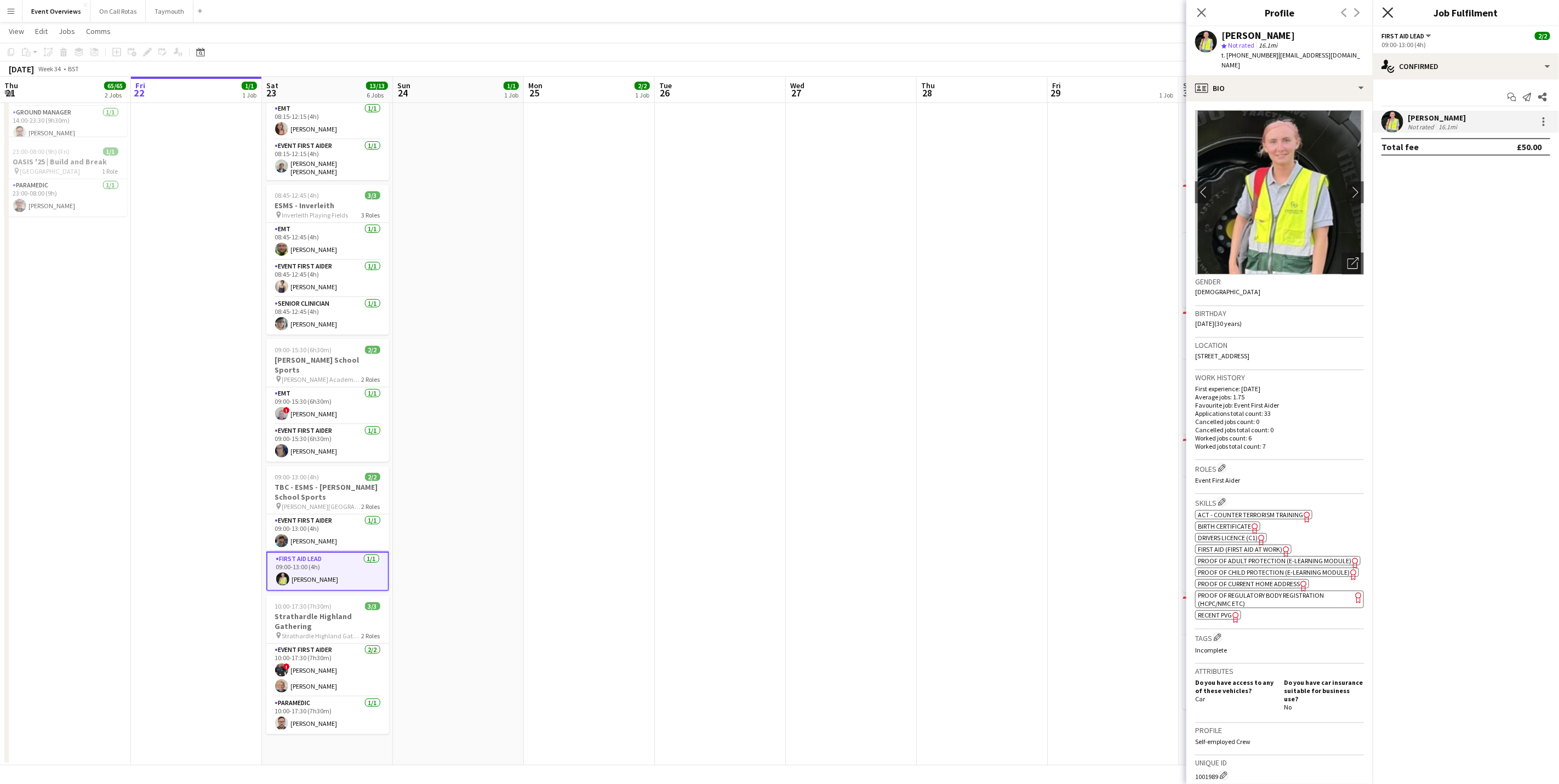
click at [1386, 15] on icon at bounding box center [1388, 12] width 10 height 10
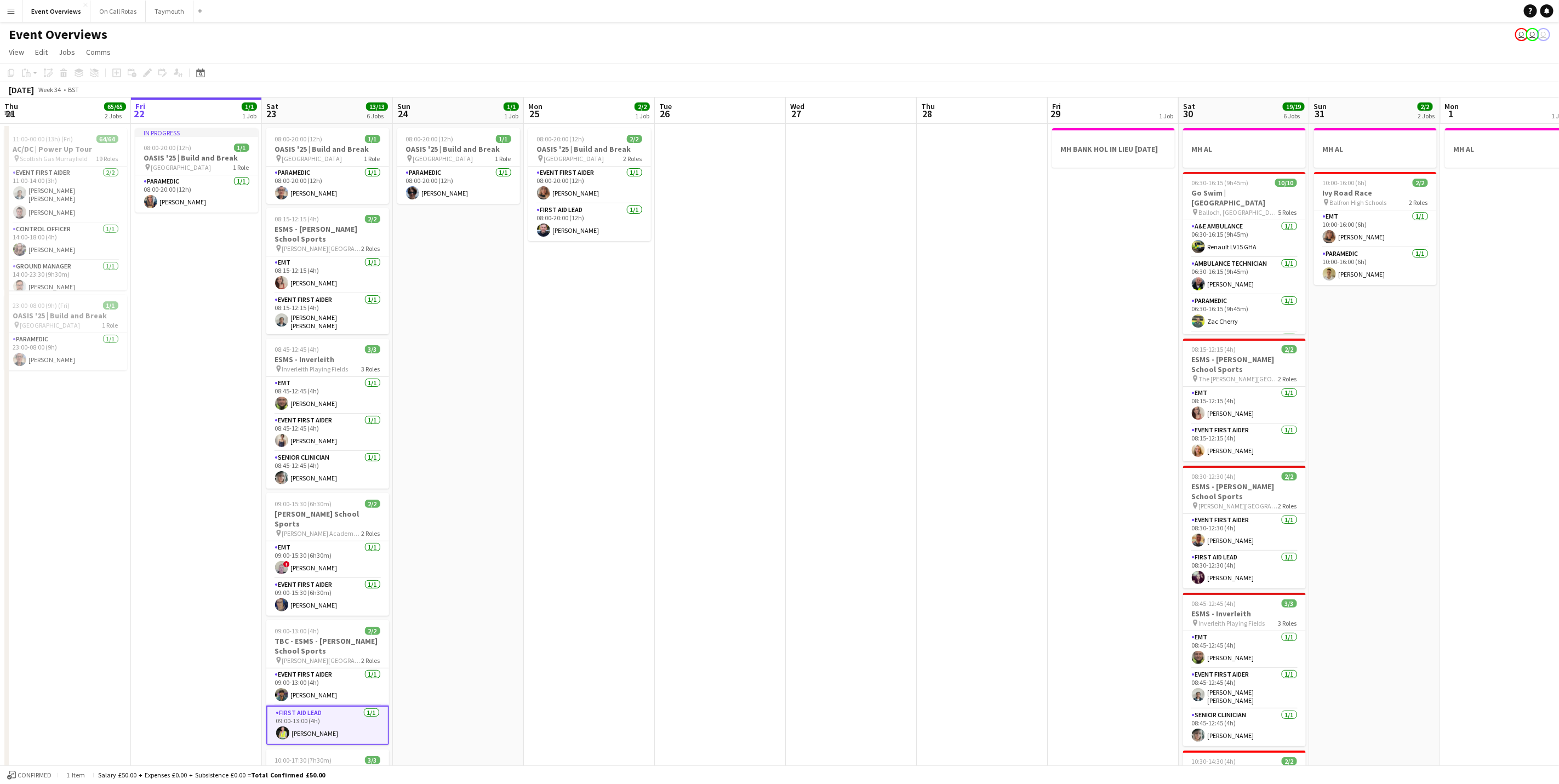
scroll to position [0, 219]
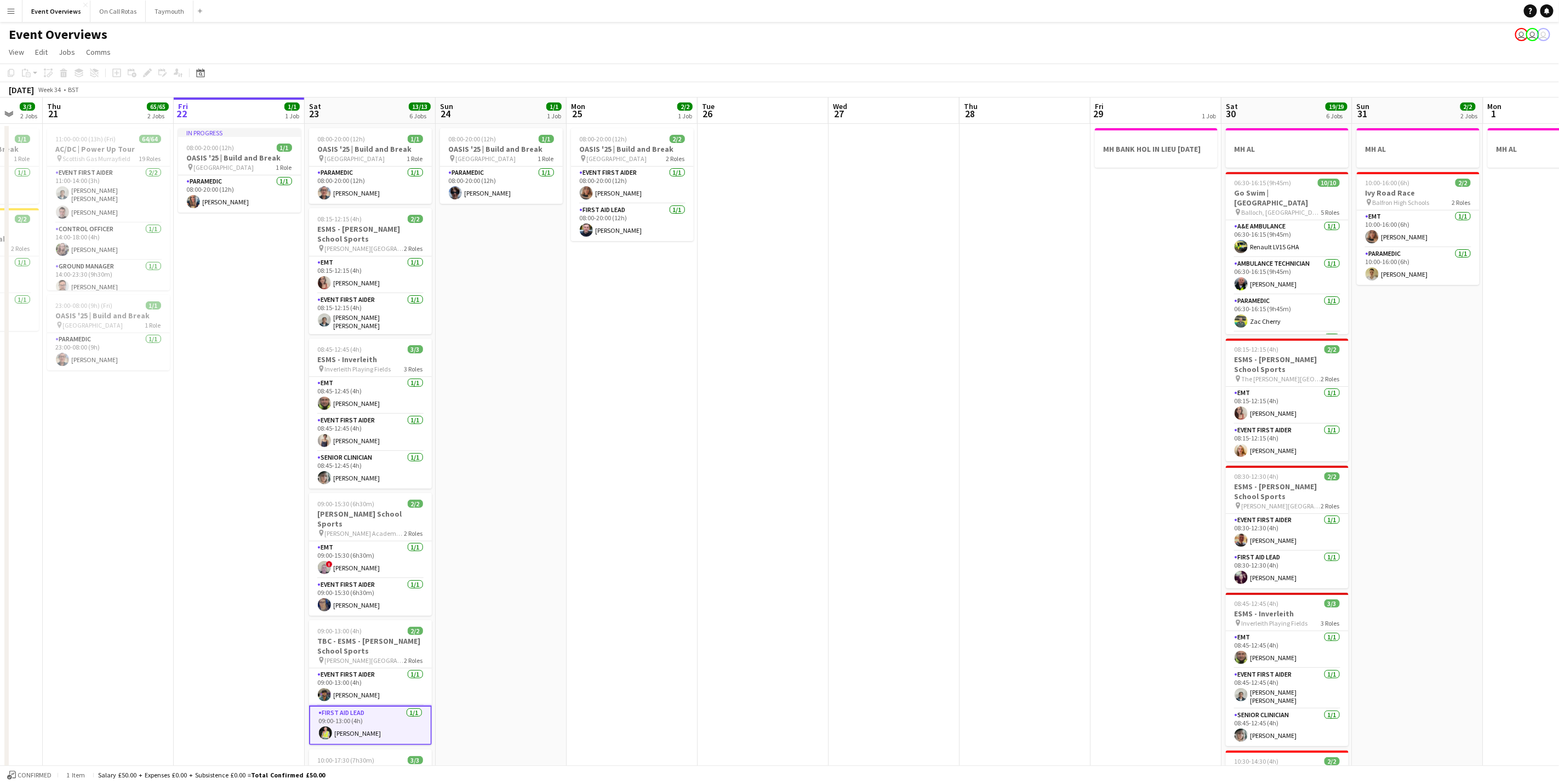
drag, startPoint x: 847, startPoint y: 382, endPoint x: 888, endPoint y: 376, distance: 41.4
click at [888, 376] on app-calendar-viewport "Tue 19 4/4 3 Jobs Wed 20 3/3 2 Jobs Thu 21 65/65 2 Jobs Fri 22 1/1 1 Job Sat 23…" at bounding box center [779, 508] width 1559 height 822
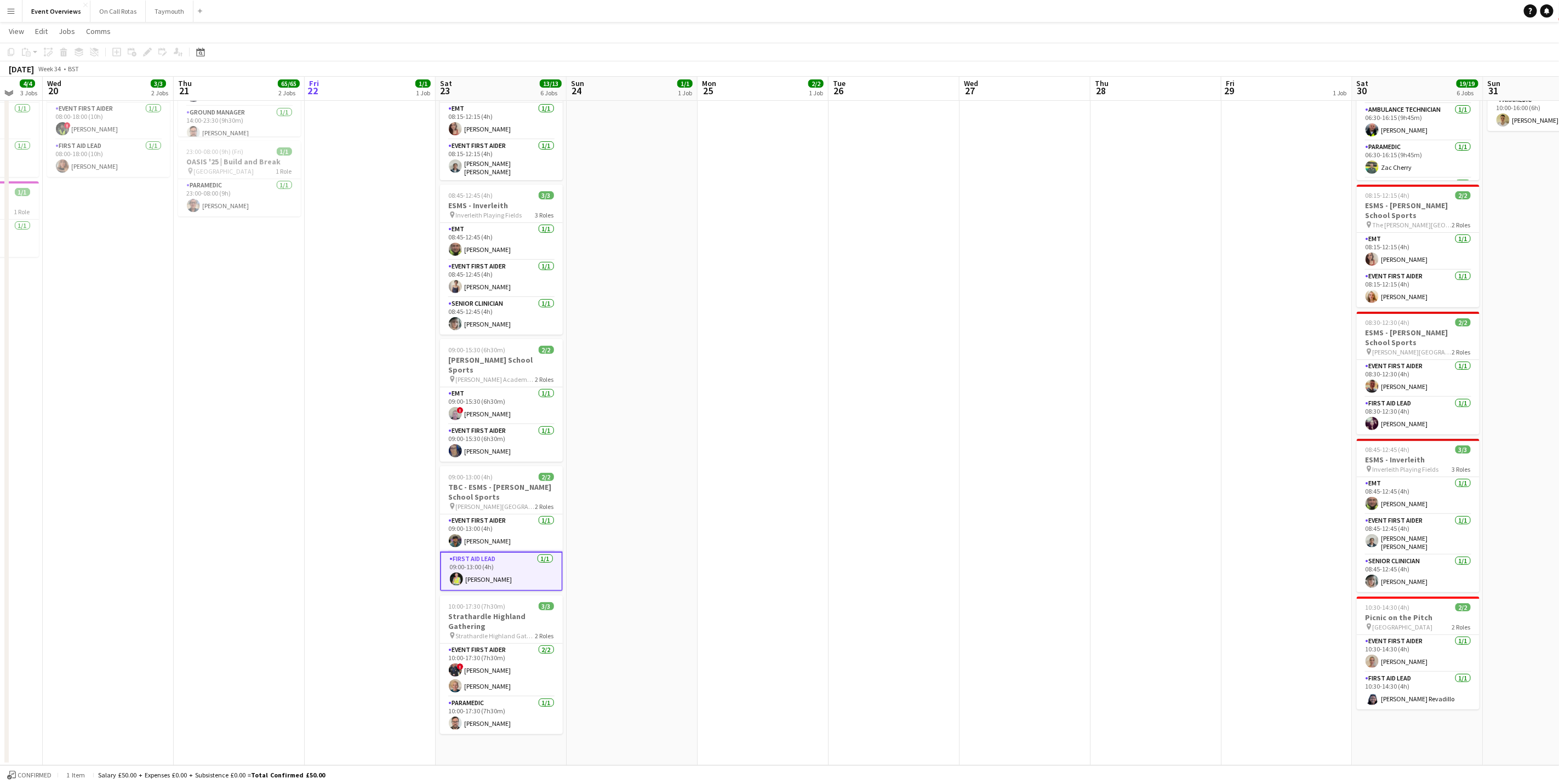
scroll to position [0, 0]
